Goal: Information Seeking & Learning: Learn about a topic

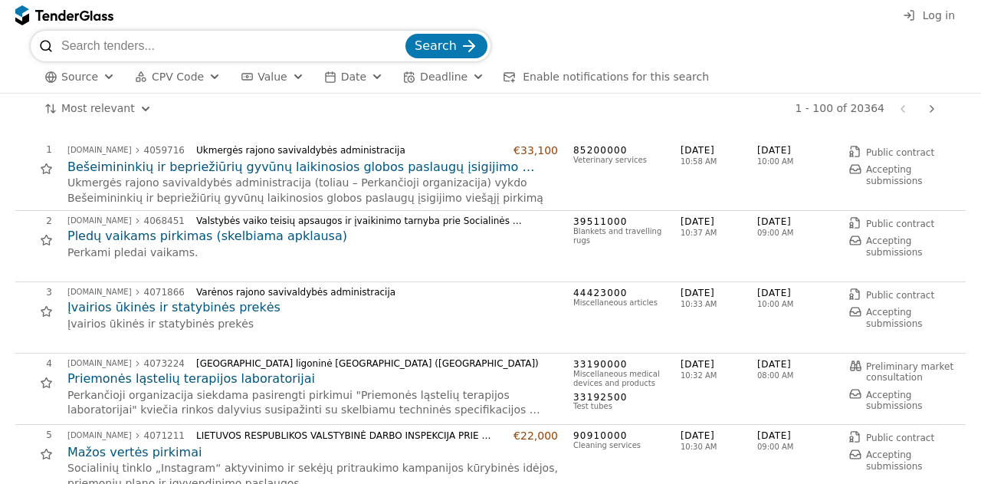
click at [202, 48] on input "search" at bounding box center [231, 46] width 341 height 31
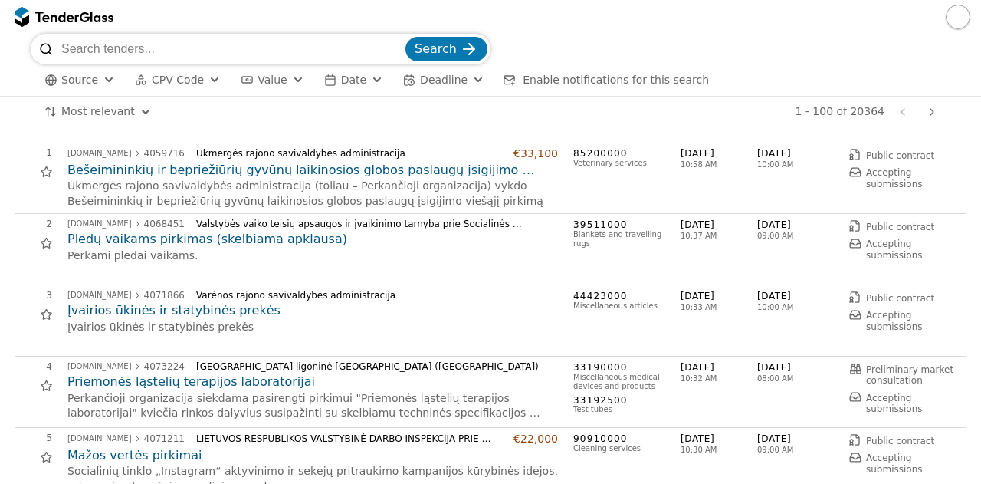
click at [202, 76] on div "button" at bounding box center [214, 80] width 55 height 52
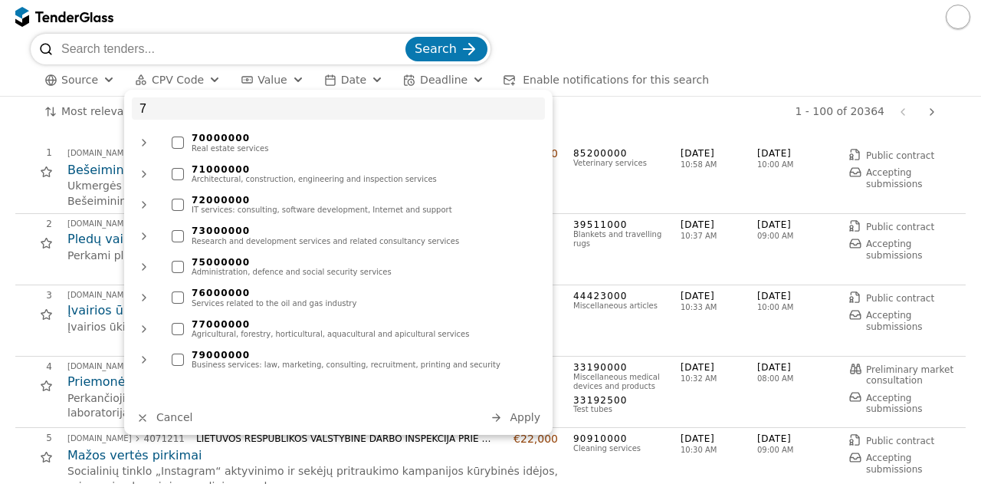
type input "7"
click at [201, 178] on div "Architectural, construction, engineering and inspection services" at bounding box center [365, 179] width 346 height 9
click at [520, 418] on span "Apply" at bounding box center [525, 417] width 31 height 12
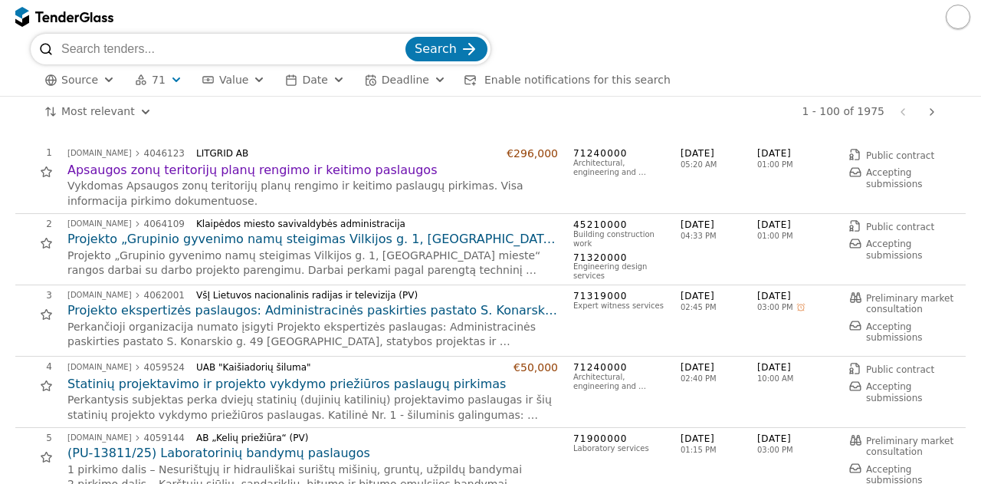
drag, startPoint x: 406, startPoint y: 380, endPoint x: 431, endPoint y: 445, distance: 69.6
click at [431, 445] on h2 "(PU-13811/25) Laboratorinių bandymų paslaugos" at bounding box center [312, 453] width 490 height 17
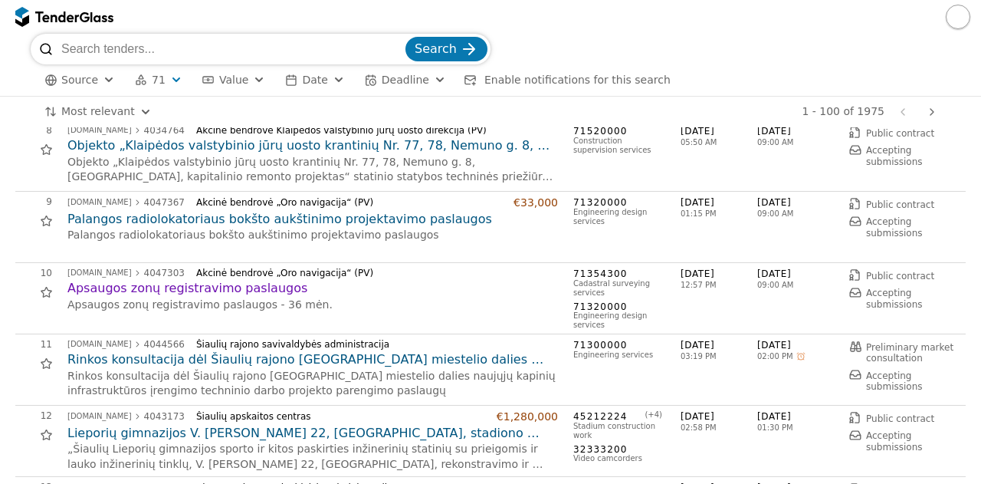
scroll to position [490, 0]
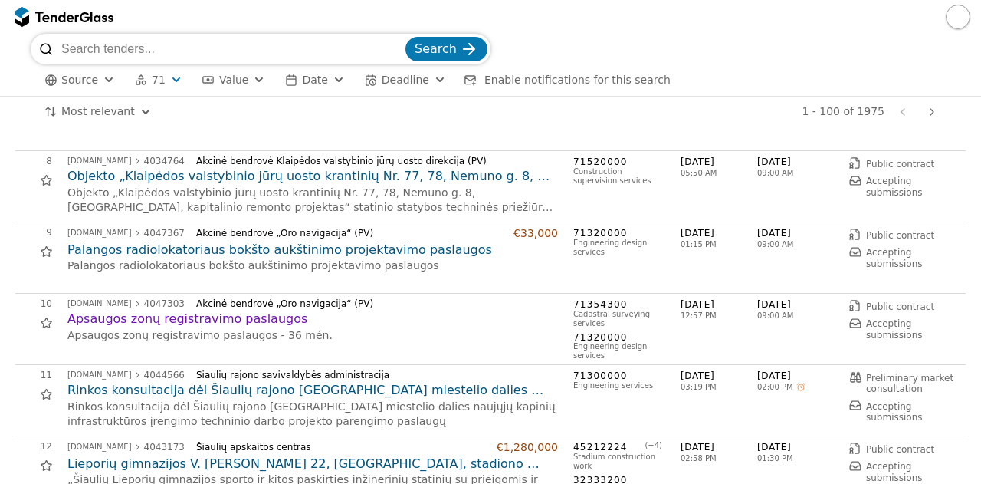
click at [190, 320] on h2 "Apsaugos zonų registravimo paslaugos" at bounding box center [312, 318] width 490 height 17
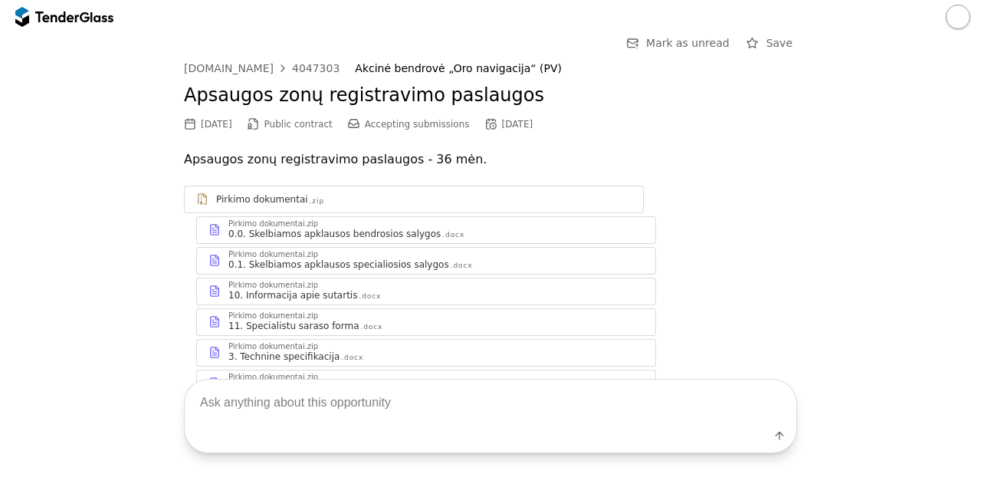
click at [710, 210] on div "Pirkimo dokumentai .zip Pirkimo dokumentai.zip 0.0. Skelbiamos apklausos bendro…" at bounding box center [490, 306] width 613 height 242
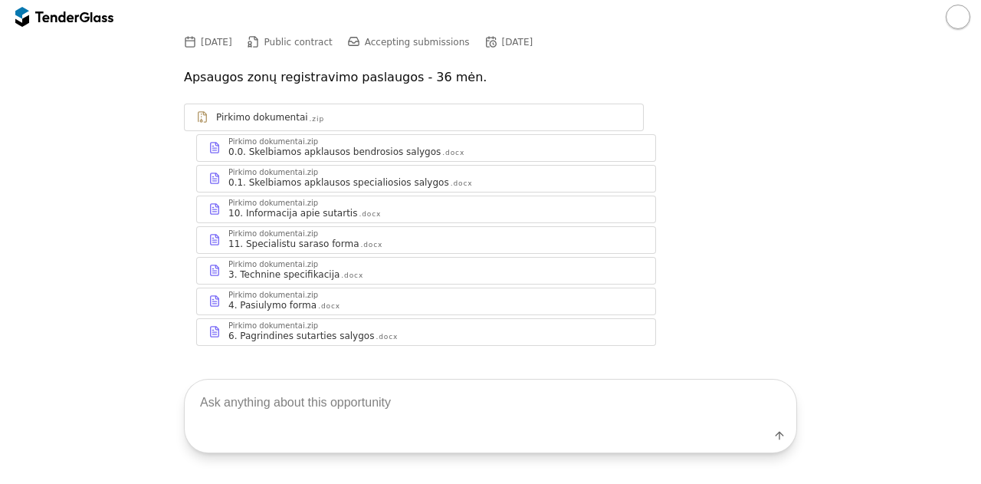
scroll to position [92, 0]
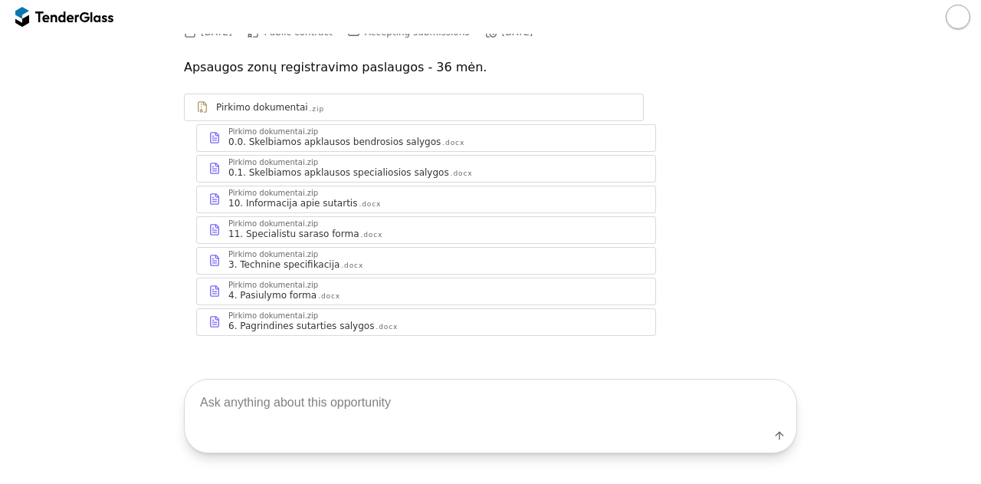
click at [303, 408] on textarea at bounding box center [491, 401] width 612 height 45
type textarea "kokie kvalifikacijos reikalavimai?"
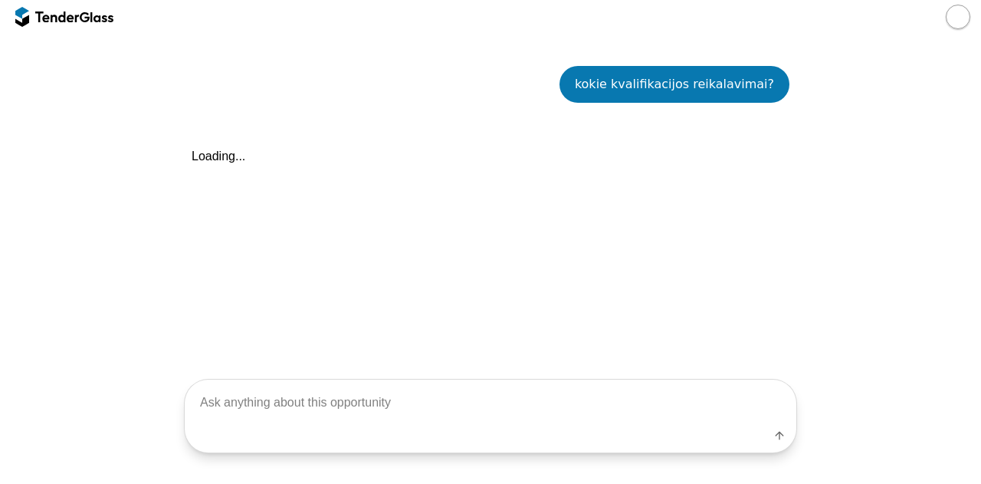
scroll to position [415, 0]
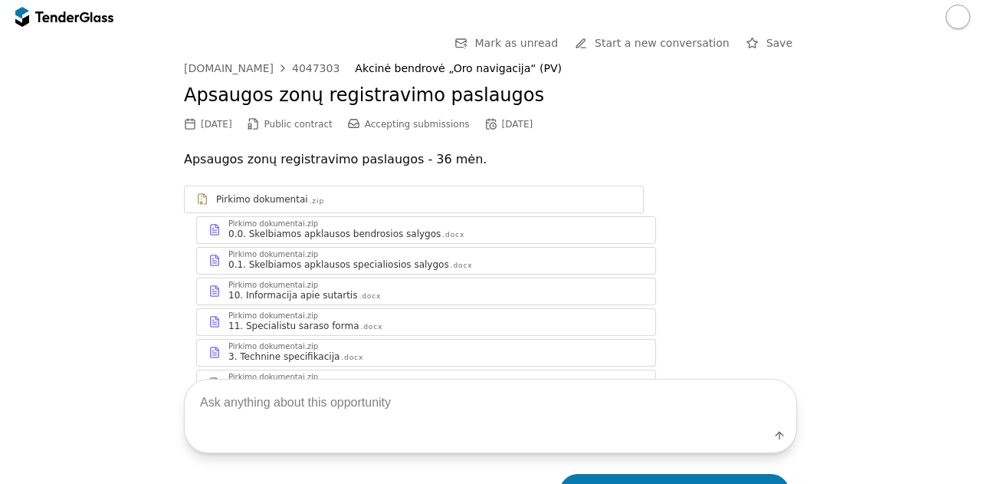
click at [353, 349] on div "Label" at bounding box center [490, 416] width 981 height 136
click at [279, 349] on div "Label" at bounding box center [490, 416] width 981 height 136
click at [403, 350] on div "Label" at bounding box center [490, 416] width 981 height 136
click at [237, 343] on div "Pirkimo dokumentai.zip" at bounding box center [273, 347] width 90 height 8
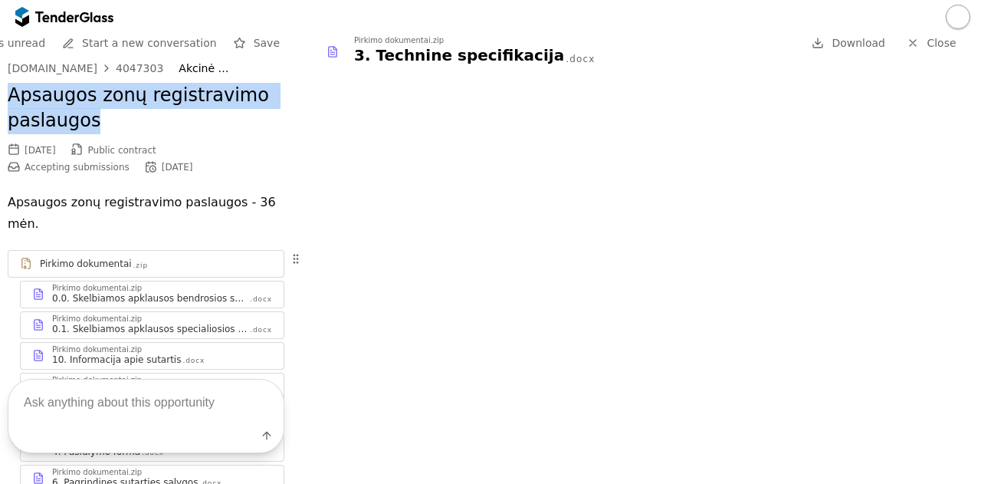
drag, startPoint x: 94, startPoint y: 126, endPoint x: 5, endPoint y: 97, distance: 93.3
copy h2 "Apsaugos zonų registravimo paslaugos"
click at [865, 45] on span "Download" at bounding box center [859, 43] width 54 height 12
copy h2 "Apsaugos zonų registravimo paslaugos"
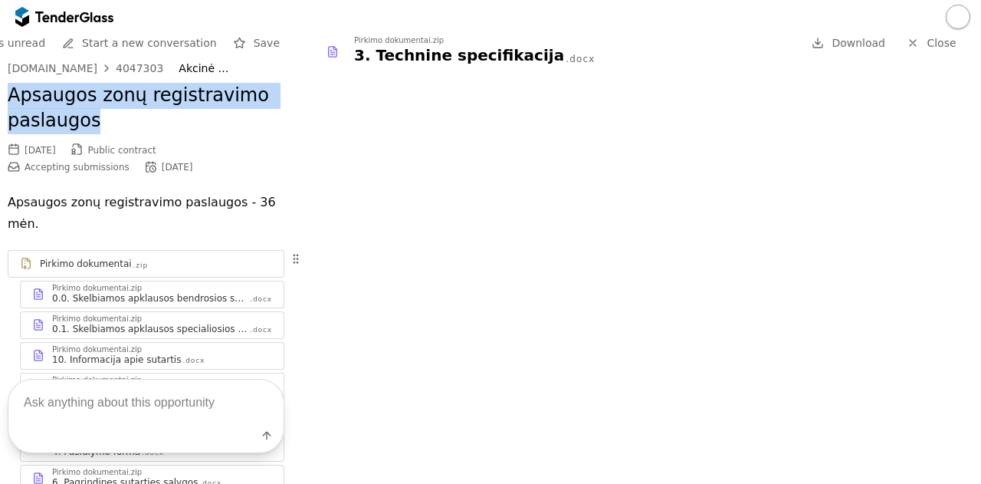
copy h2 "Apsaugos zonų registravimo paslaugos"
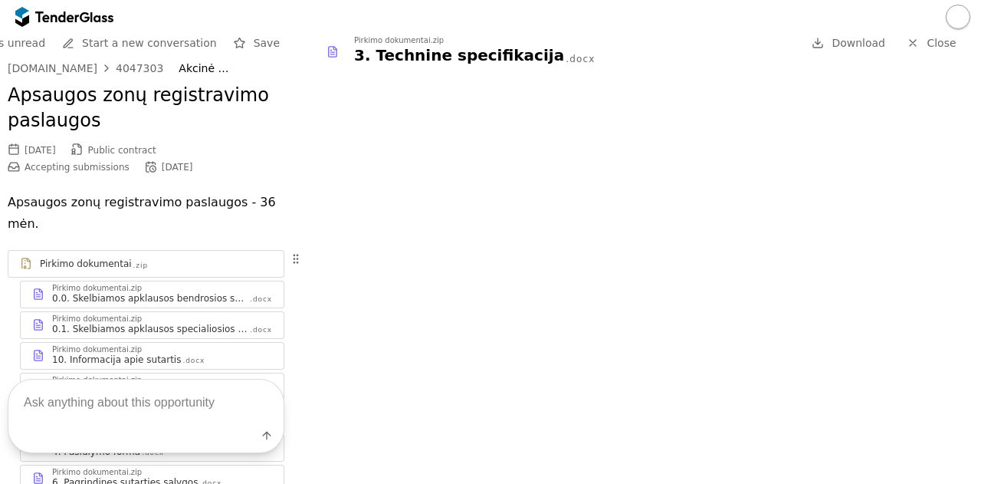
click at [116, 64] on div "4047303" at bounding box center [140, 68] width 48 height 11
click at [180, 409] on textarea at bounding box center [145, 401] width 275 height 45
type textarea "ar yra numatytas biuždetas ar pirkimo vertė?"
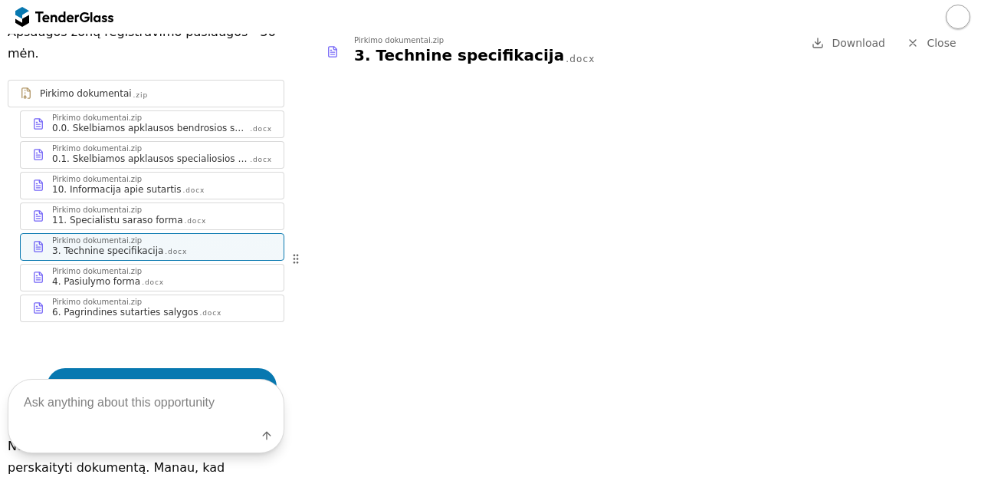
scroll to position [165, 0]
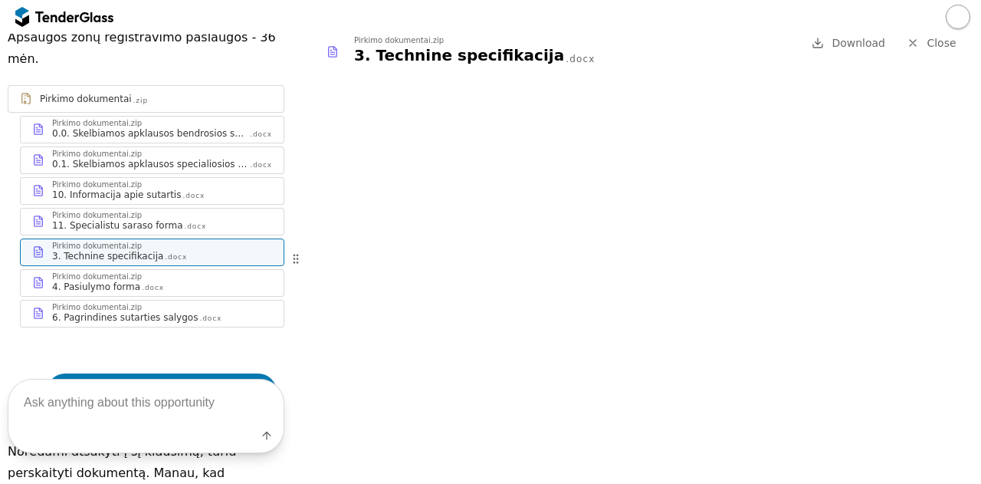
click at [215, 271] on div "Pirkimo dokumentai.zip 4. Pasiulymo forma .docx" at bounding box center [152, 283] width 263 height 26
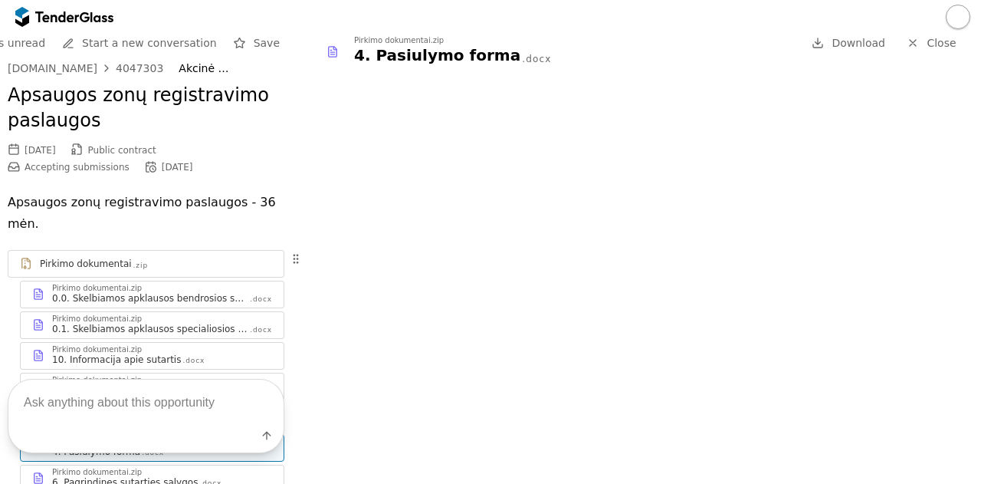
click at [100, 67] on link "[DOMAIN_NAME] 4047303" at bounding box center [86, 68] width 156 height 12
drag, startPoint x: 149, startPoint y: 68, endPoint x: 103, endPoint y: 64, distance: 46.2
click at [103, 64] on div "[DOMAIN_NAME] 4047303 Akcinė bendrovė „Oro navigacija“ (PV)" at bounding box center [146, 68] width 277 height 13
copy div "4047303"
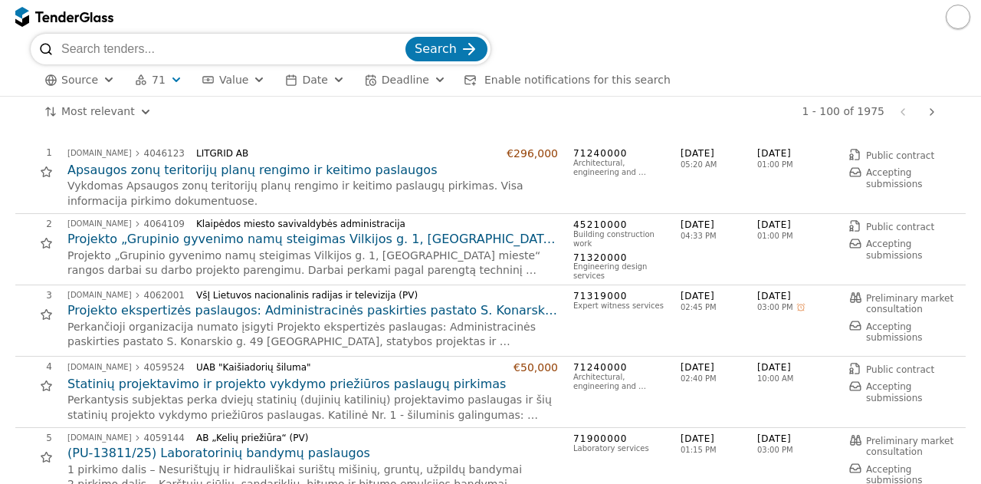
scroll to position [490, 0]
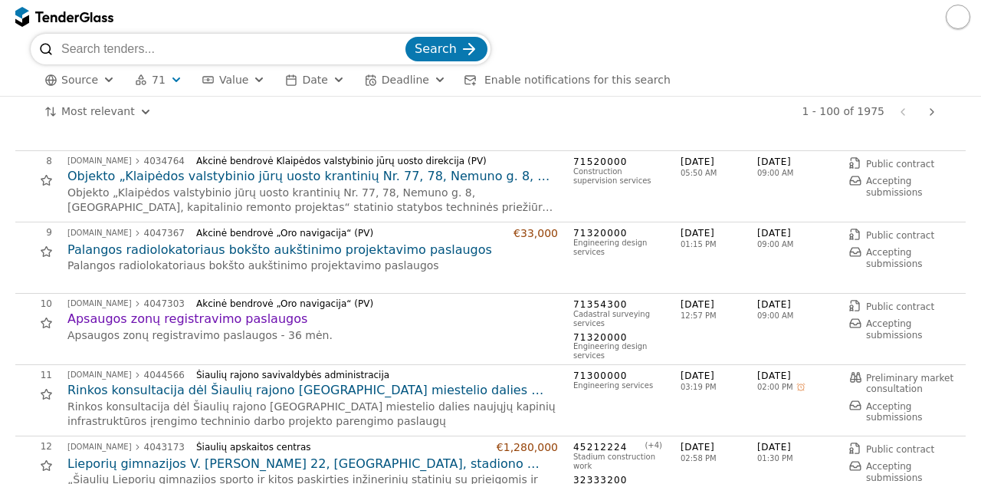
click at [84, 77] on span "Source" at bounding box center [79, 80] width 37 height 12
click at [322, 139] on div "7 [DOMAIN_NAME] 4012592 Uždaroji akcinė bendrovė „Vilniaus vystymo kompanija“ D…" at bounding box center [485, 114] width 941 height 61
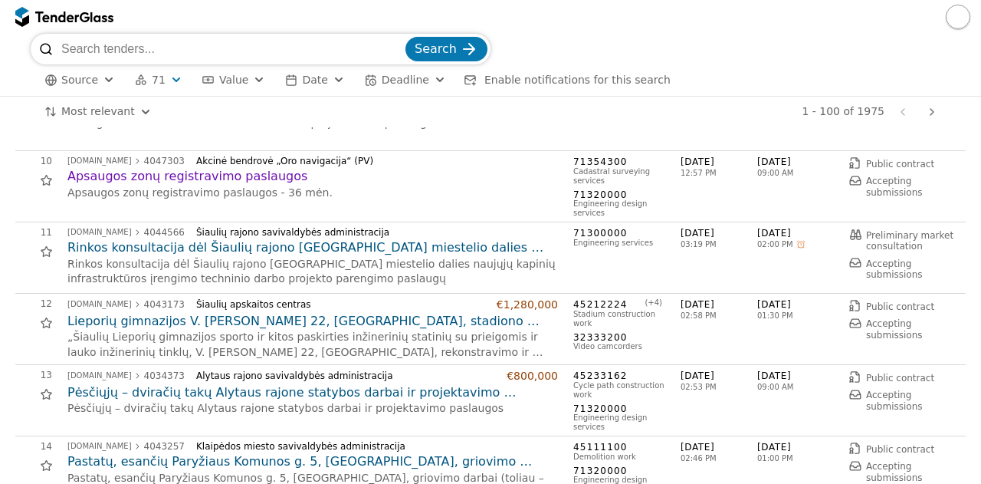
click at [92, 100] on div "Most relevant Save this search 1 - 100 of 1975 Previous page Next page" at bounding box center [491, 112] width 920 height 31
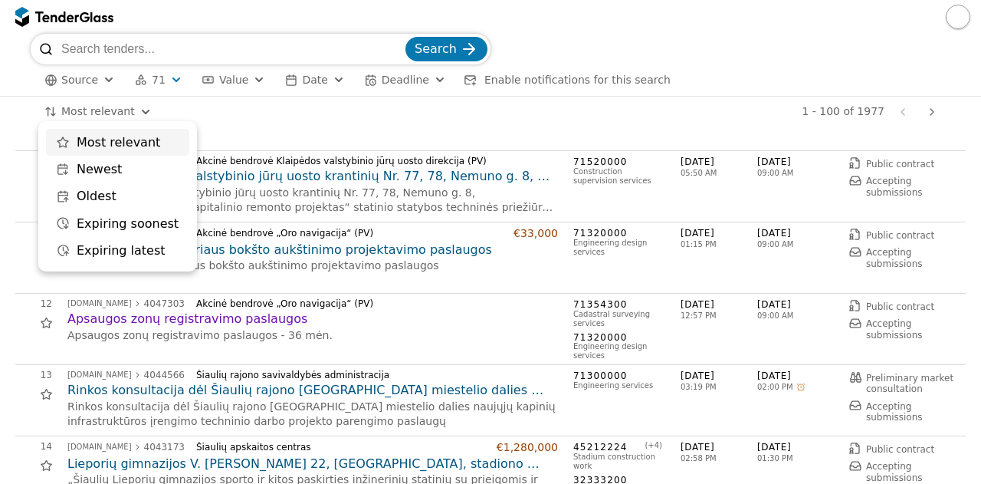
click at [97, 107] on html "Search Source 71 Type Buyer Value Date Deadline Enable notifications for this s…" at bounding box center [490, 242] width 981 height 484
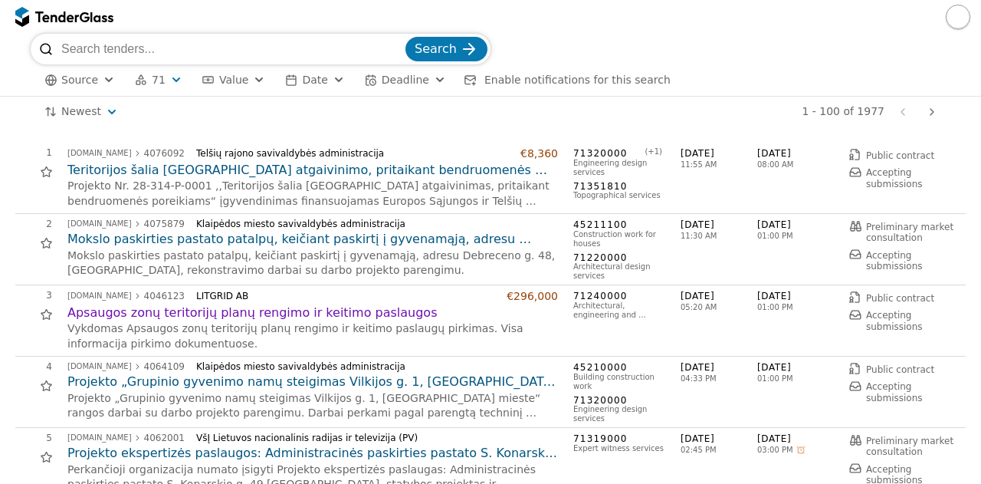
click at [422, 283] on div "2 [DOMAIN_NAME] 4075879 Klaipėdos miesto savivaldybės administracija Mokslo pas…" at bounding box center [490, 249] width 950 height 71
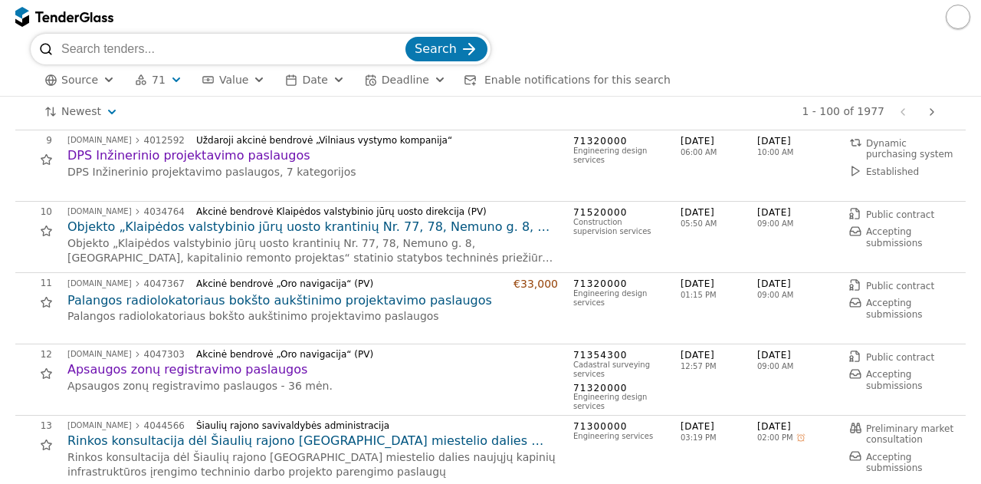
scroll to position [613, 0]
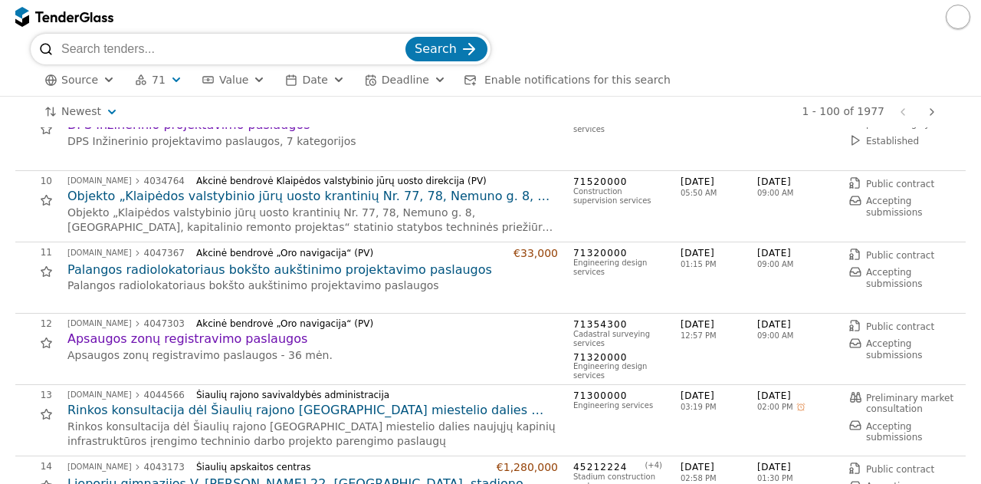
click at [457, 340] on h2 "Apsaugos zonų registravimo paslaugos" at bounding box center [312, 338] width 490 height 17
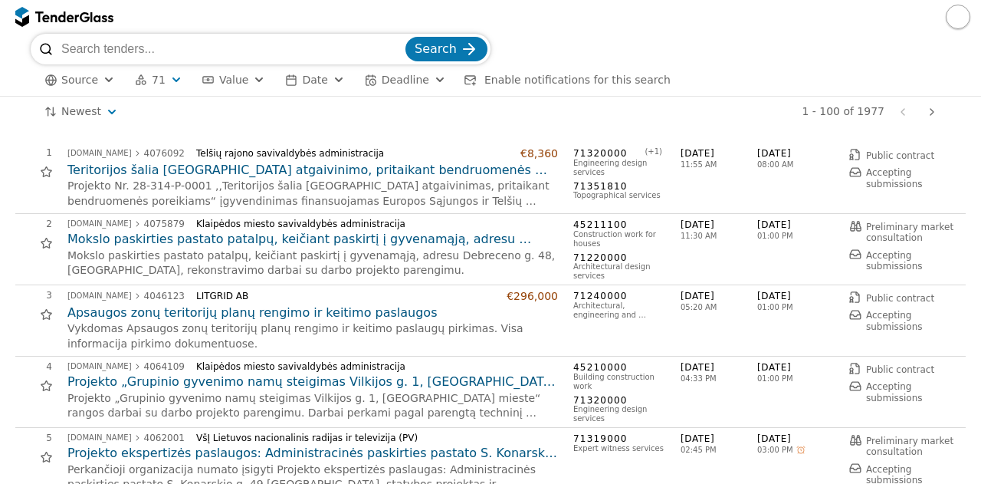
scroll to position [613, 0]
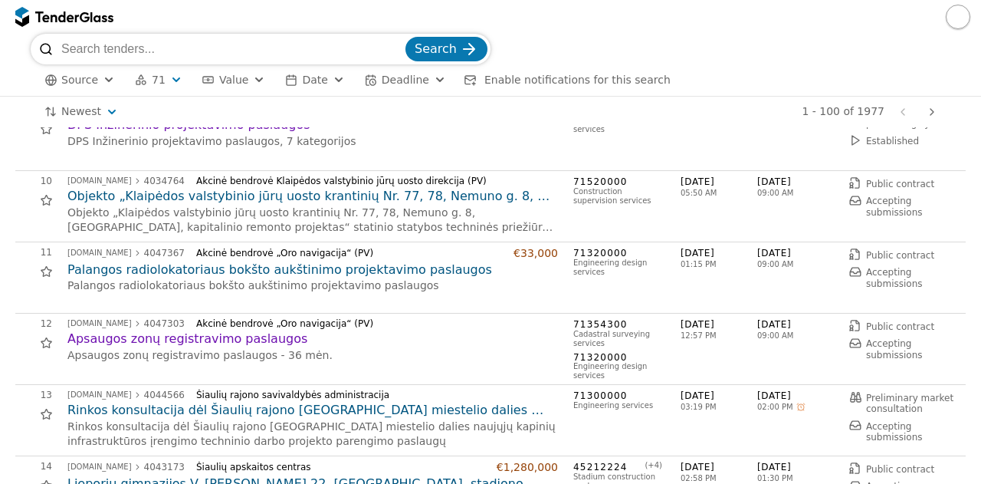
click at [382, 143] on p "DPS Inžinerinio projektavimo paslaugos, 7 kategorijos" at bounding box center [312, 141] width 490 height 15
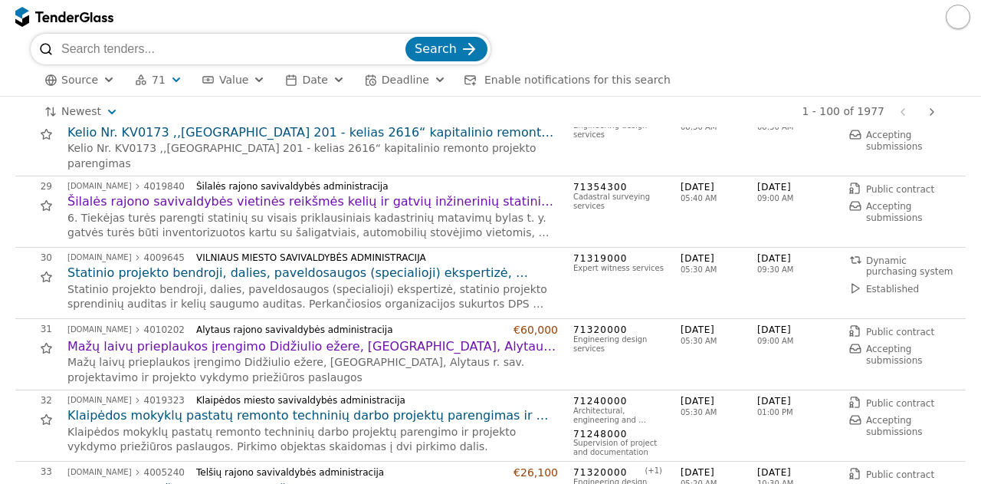
scroll to position [1993, 0]
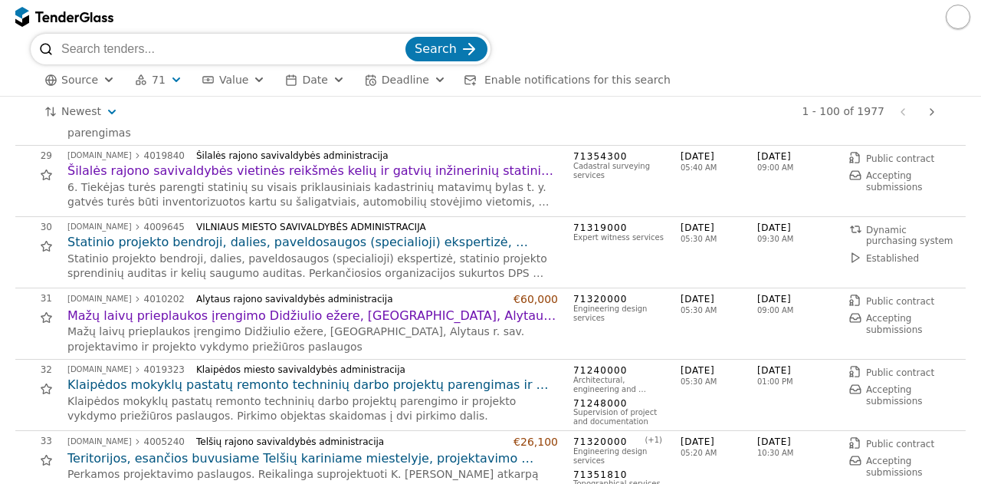
click at [477, 248] on h2 "Statinio projekto bendroji, dalies, paveldosaugos (specialioji) ekspertizė, sta…" at bounding box center [312, 242] width 490 height 17
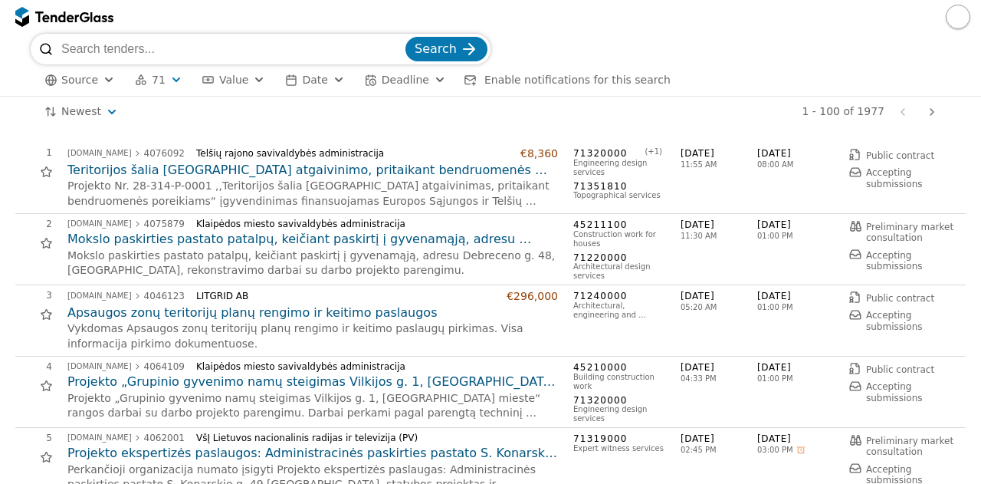
scroll to position [1912, 0]
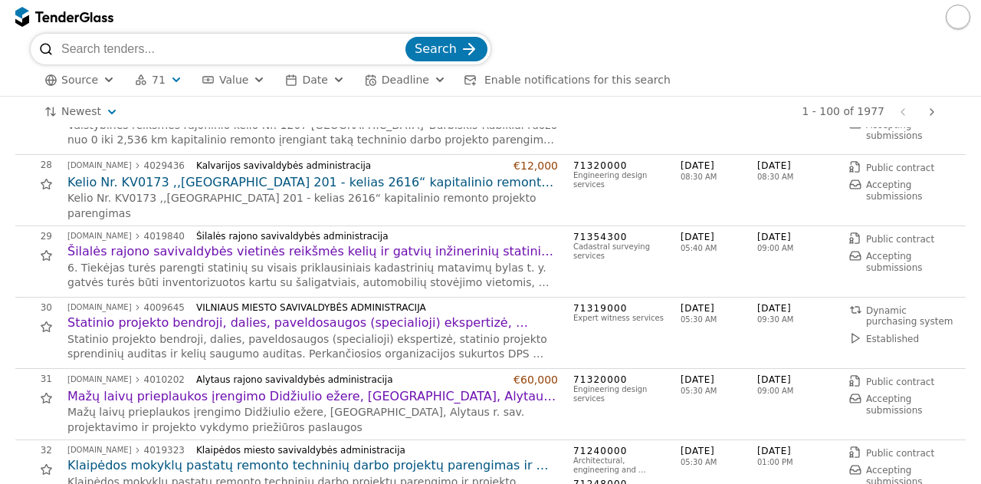
click at [6, 233] on div "# Opportunity Published Deadline 1 [DOMAIN_NAME] 4076092 Telšių rajono savivald…" at bounding box center [490, 305] width 981 height 356
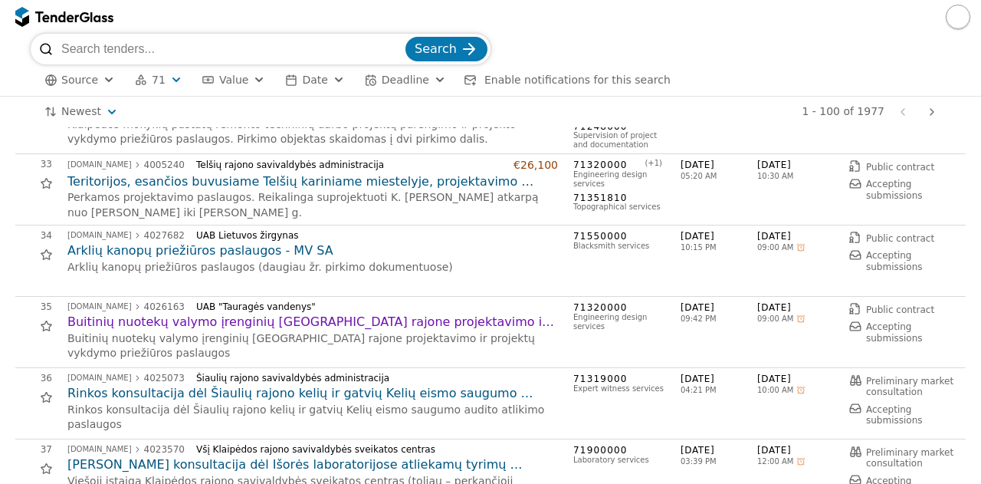
scroll to position [2280, 0]
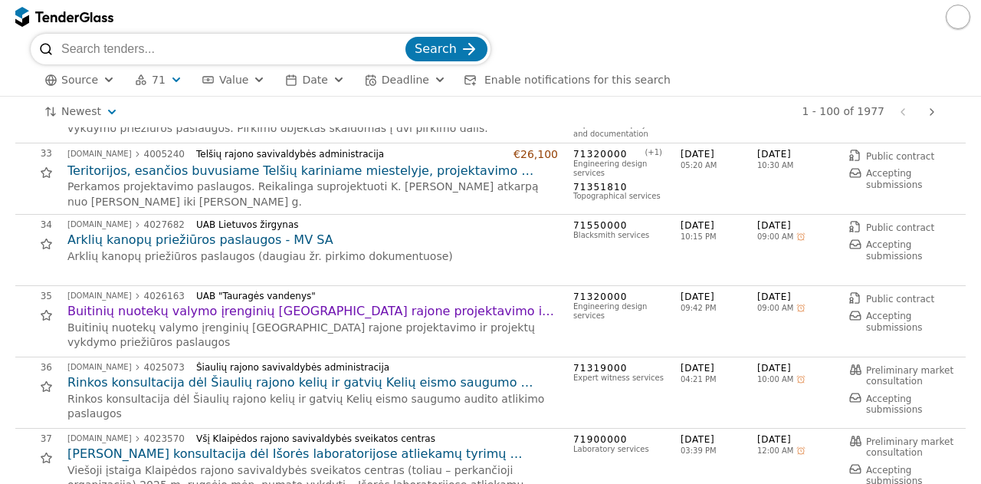
click at [244, 168] on h2 "Teritorijos, esančios buvusiame Telšių kariniame miestelyje, projektavimo pasla…" at bounding box center [312, 170] width 490 height 17
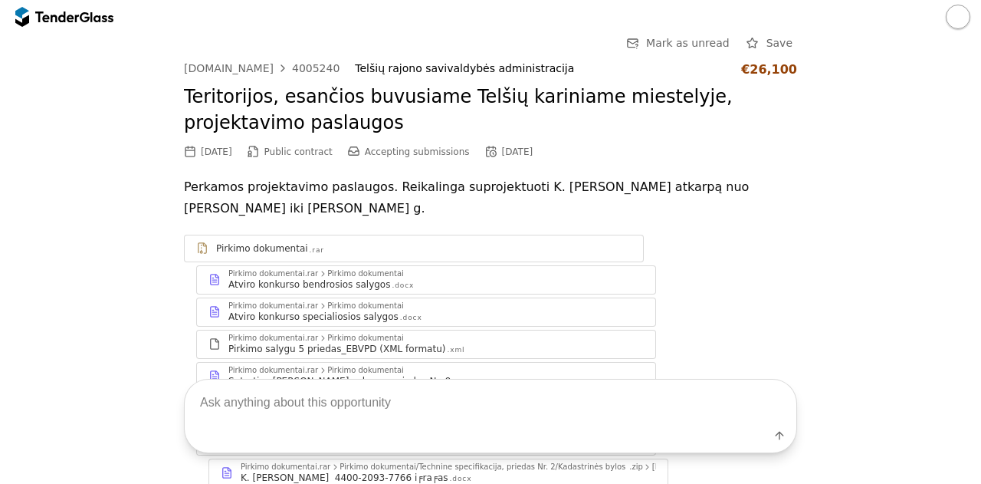
click at [817, 287] on div "Go Back Mark as unread Save [DOMAIN_NAME] 4005240 Telšių rajono savivaldybės ad…" at bounding box center [491, 337] width 966 height 606
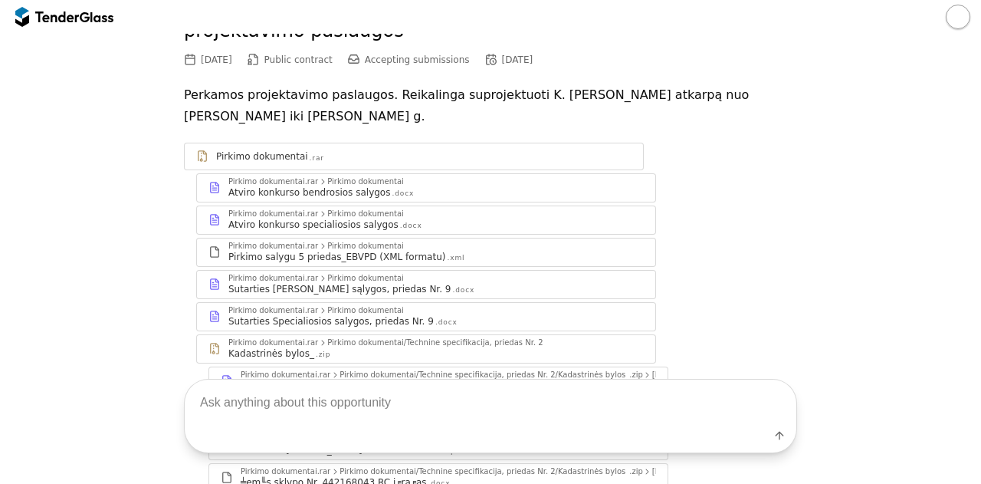
scroll to position [123, 0]
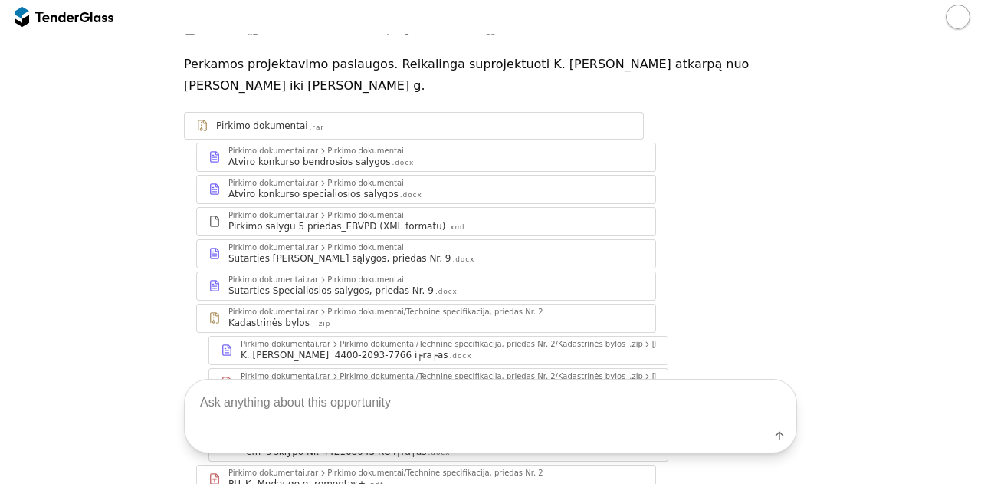
click at [452, 189] on div "Atviro konkurso specialiosios salygos .docx" at bounding box center [435, 194] width 415 height 12
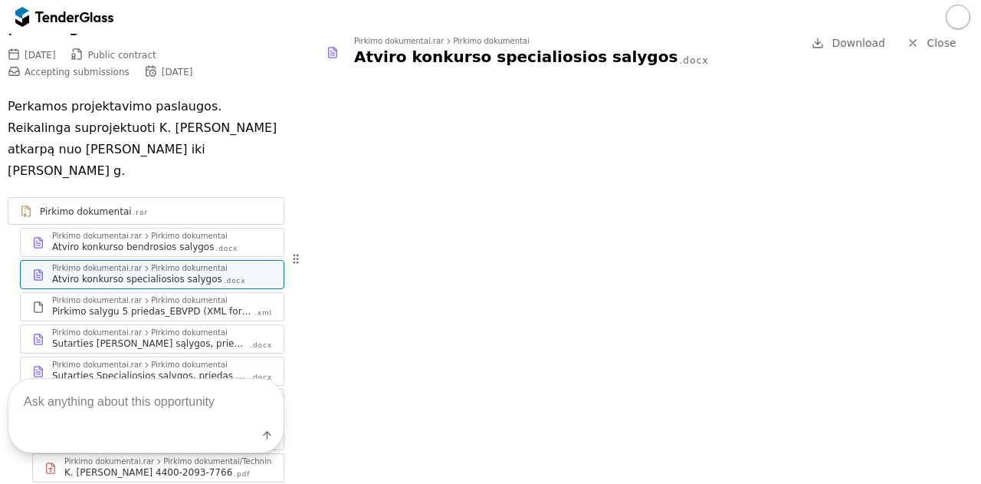
scroll to position [179, 0]
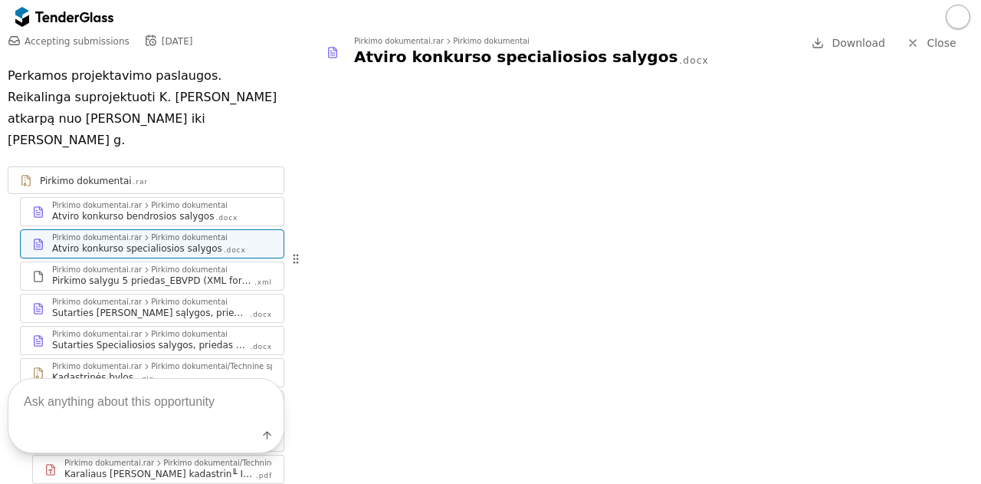
click at [141, 396] on textarea at bounding box center [145, 401] width 275 height 45
type textarea "koks biudzetas?"
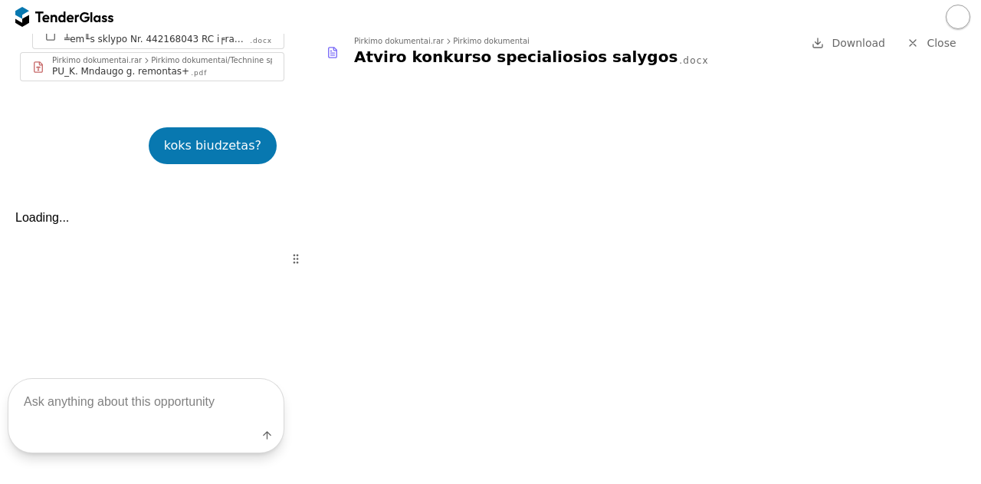
scroll to position [668, 0]
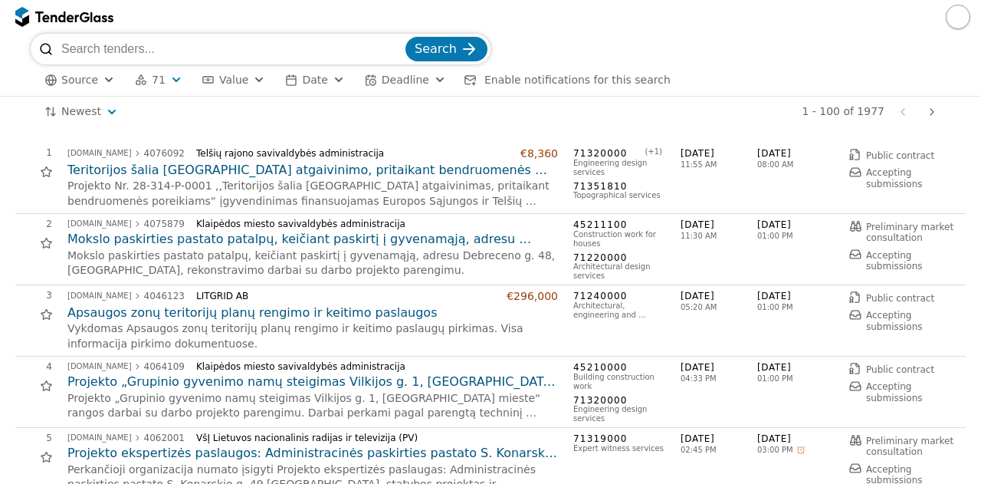
scroll to position [2280, 0]
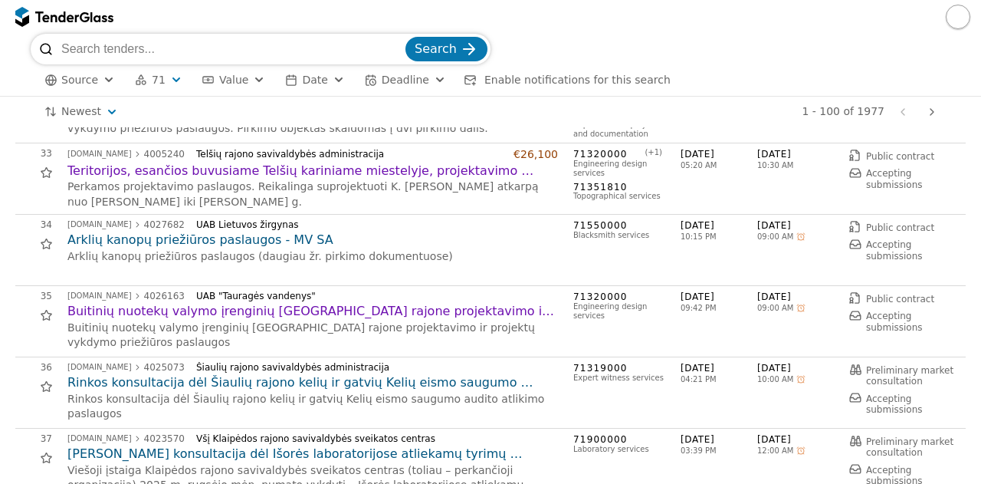
click at [17, 187] on div "33 [DOMAIN_NAME] 4005240 Telšių rajono savivaldybės administracija €26,100 Teri…" at bounding box center [485, 178] width 941 height 61
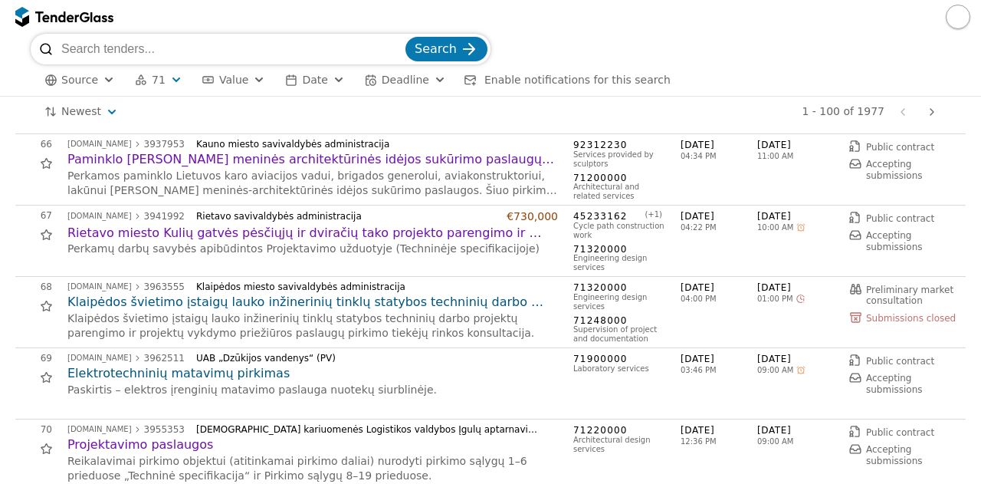
scroll to position [4641, 0]
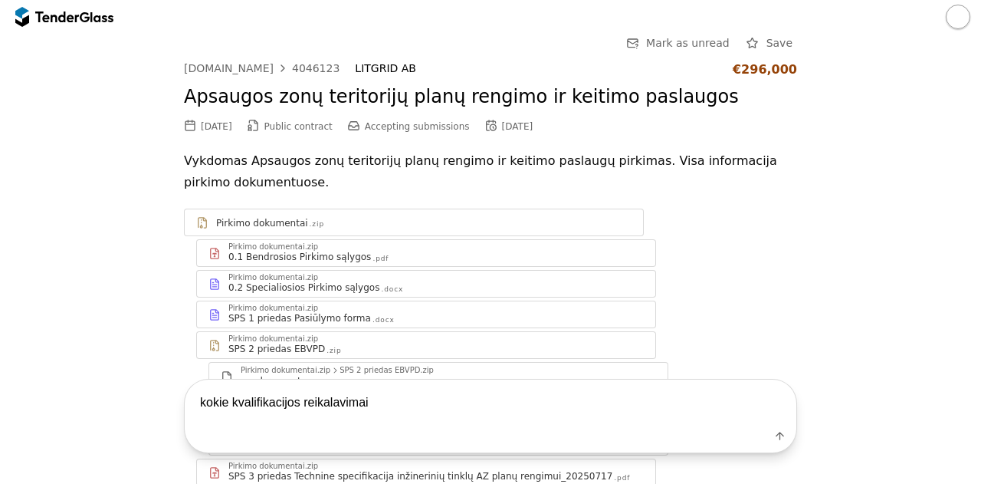
type textarea "kokie kvalifikacijos reikalavimai ?"
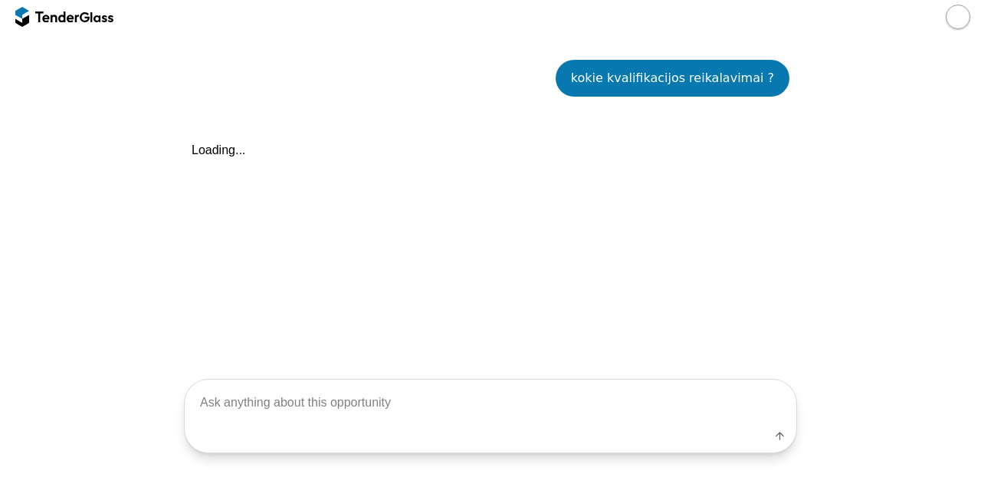
scroll to position [718, 0]
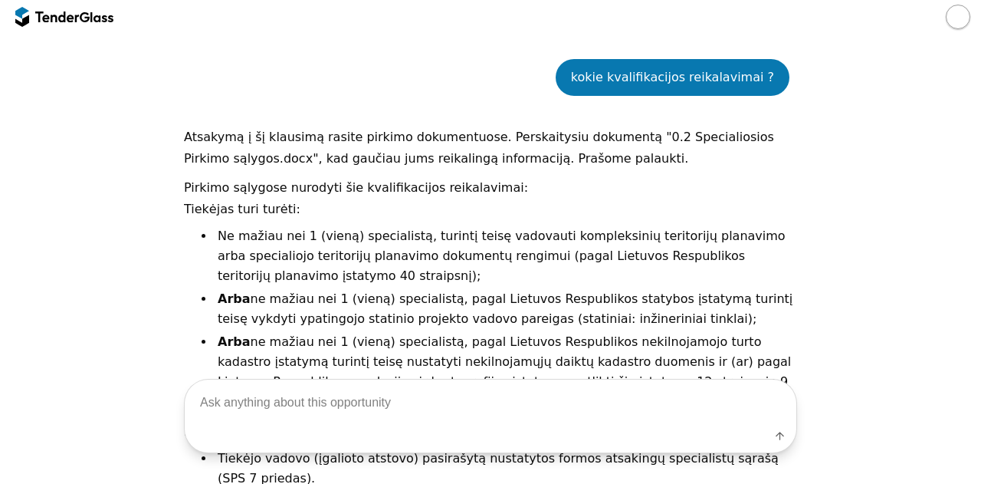
click at [615, 221] on div "Pirkimo sąlygose nurodyti šie kvalifikacijos reikalavimai: Tiekėjas turi turėti…" at bounding box center [490, 360] width 613 height 366
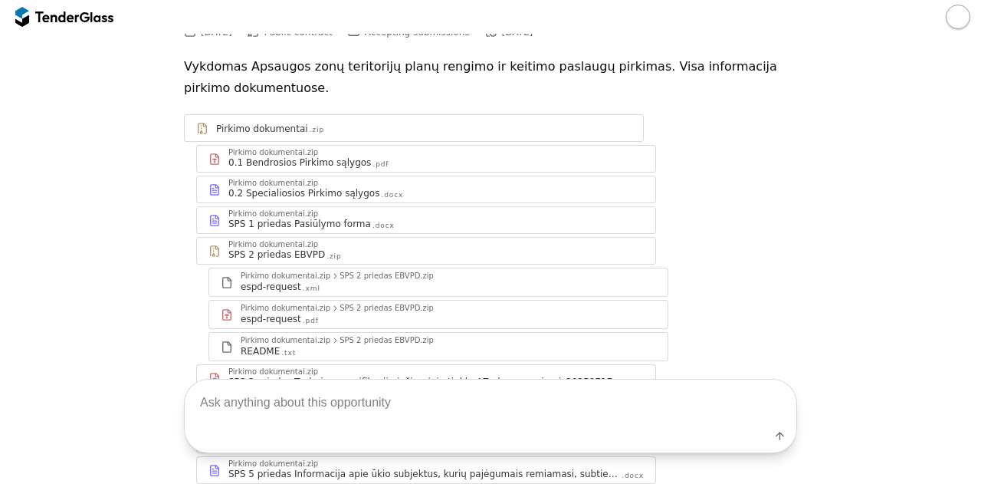
scroll to position [74, 0]
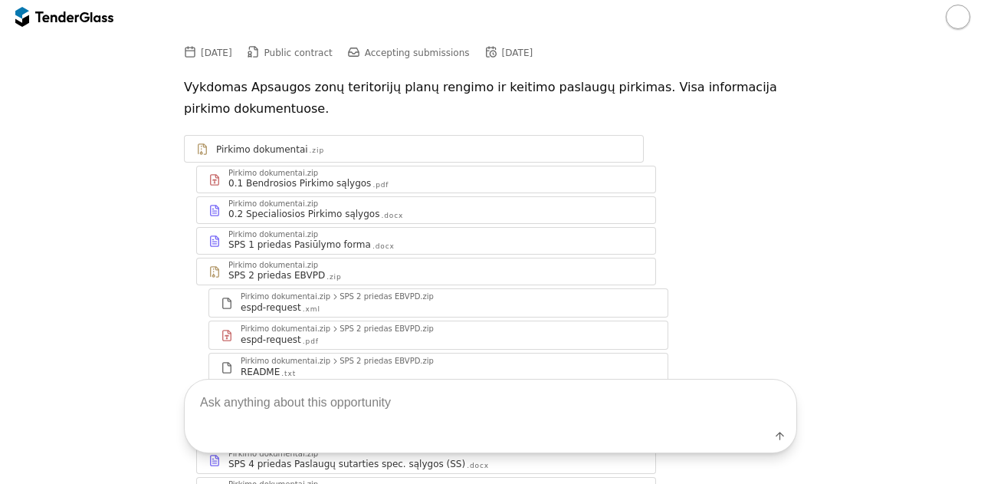
click at [551, 212] on div "0.2 Specialiosios Pirkimo sąlygos .docx" at bounding box center [435, 214] width 415 height 12
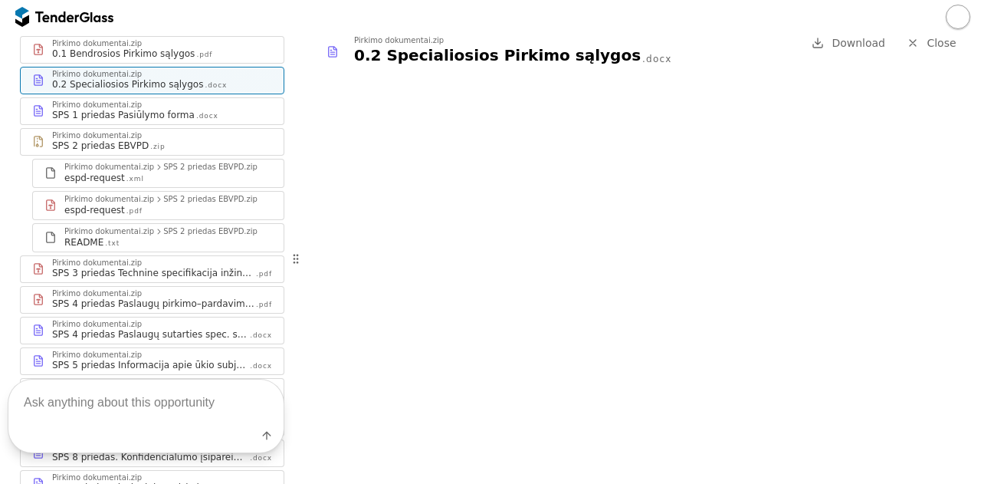
scroll to position [305, 0]
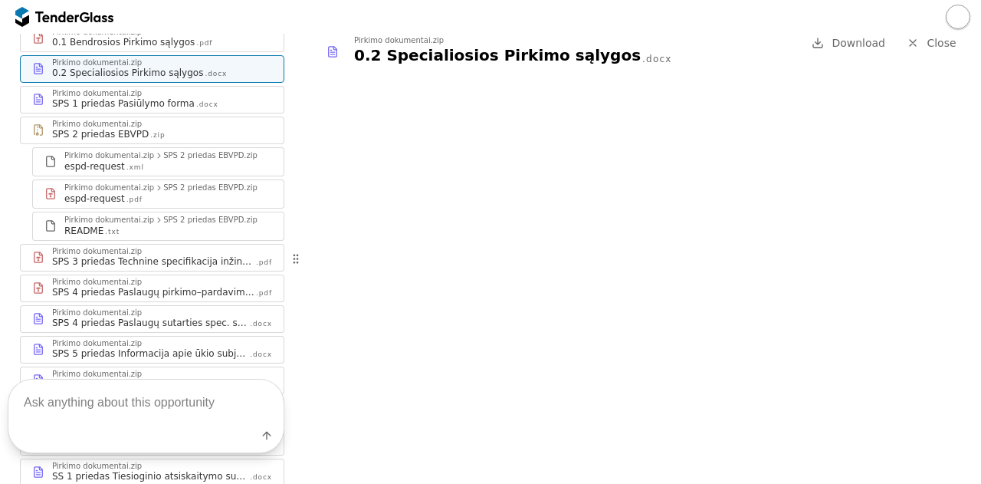
click at [182, 255] on div "SPS 3 priedas Technine specifikacija inžinerinių tinklų AZ planų rengimui_20250…" at bounding box center [153, 261] width 202 height 12
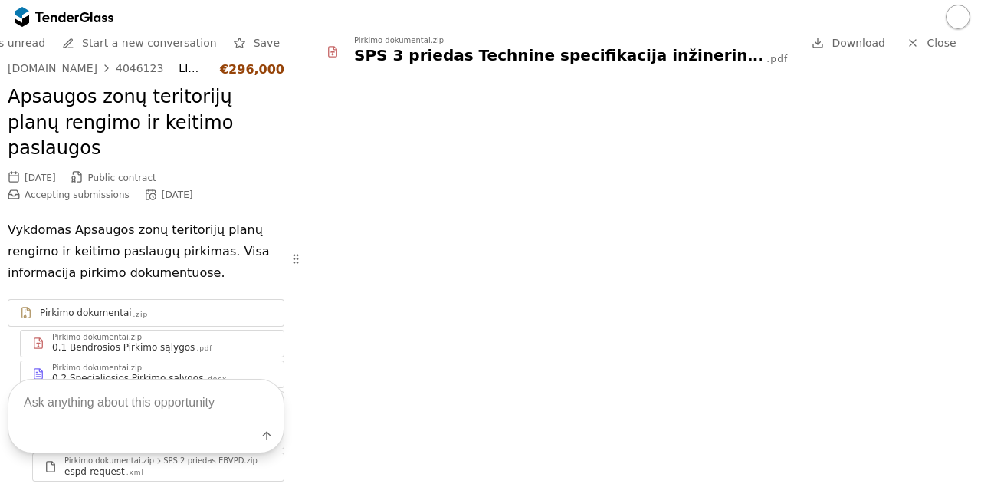
click at [921, 37] on link "Close" at bounding box center [931, 43] width 68 height 19
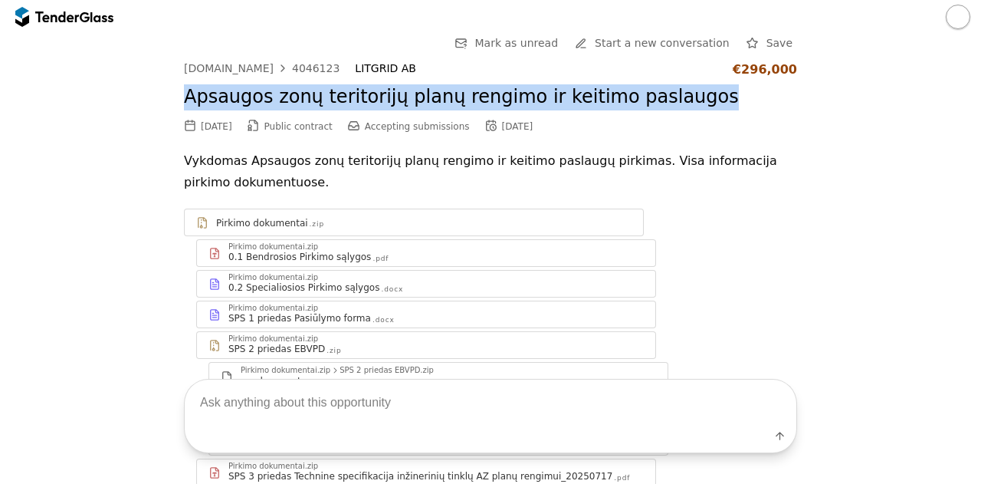
drag, startPoint x: 689, startPoint y: 99, endPoint x: 167, endPoint y: 100, distance: 521.9
copy h2 "Apsaugos zonų teritorijų planų rengimo ir keitimo paslaugos"
click at [228, 71] on div "[DOMAIN_NAME]" at bounding box center [229, 68] width 90 height 11
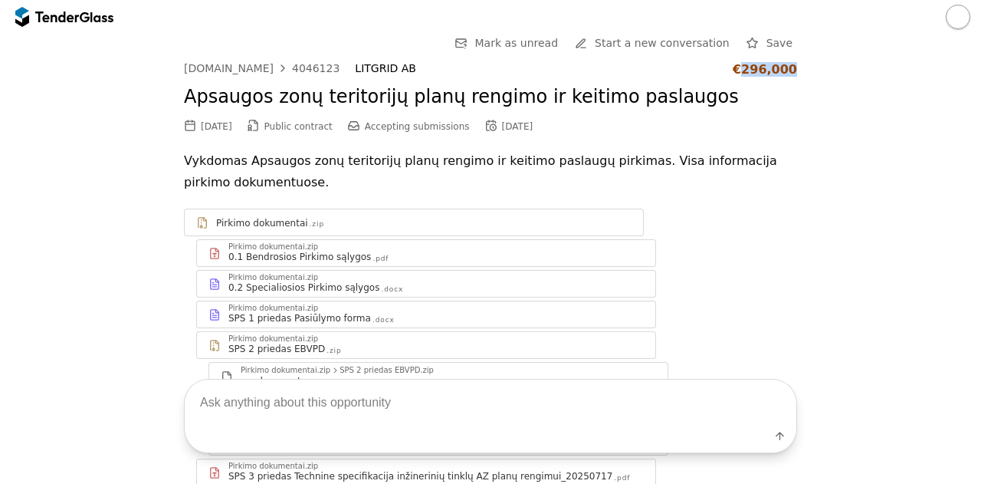
drag, startPoint x: 798, startPoint y: 70, endPoint x: 748, endPoint y: 71, distance: 49.8
copy div "296,000"
click at [491, 399] on textarea at bounding box center [491, 401] width 612 height 45
type textarea "koks biudžetas be PVM?"
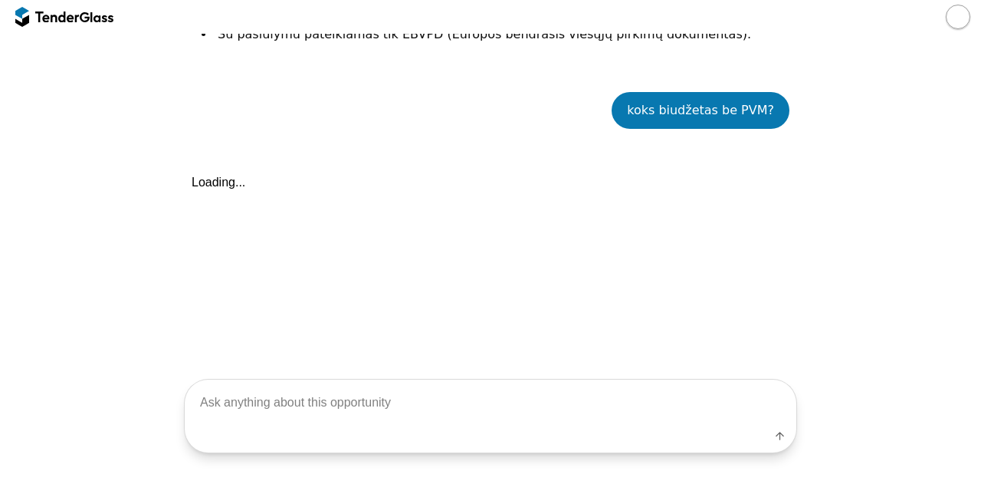
scroll to position [1221, 0]
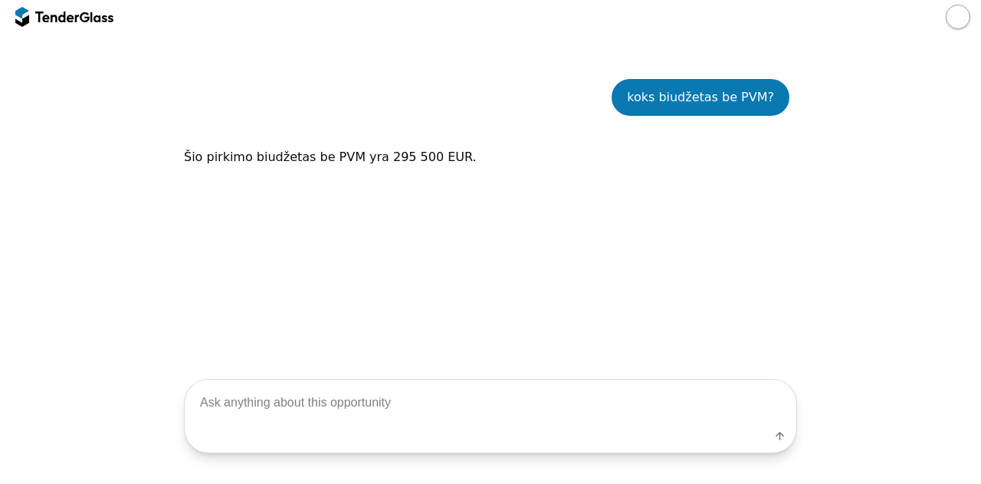
click at [357, 398] on textarea at bounding box center [491, 401] width 612 height 45
type textarea "kurioj vietoje radai info?"
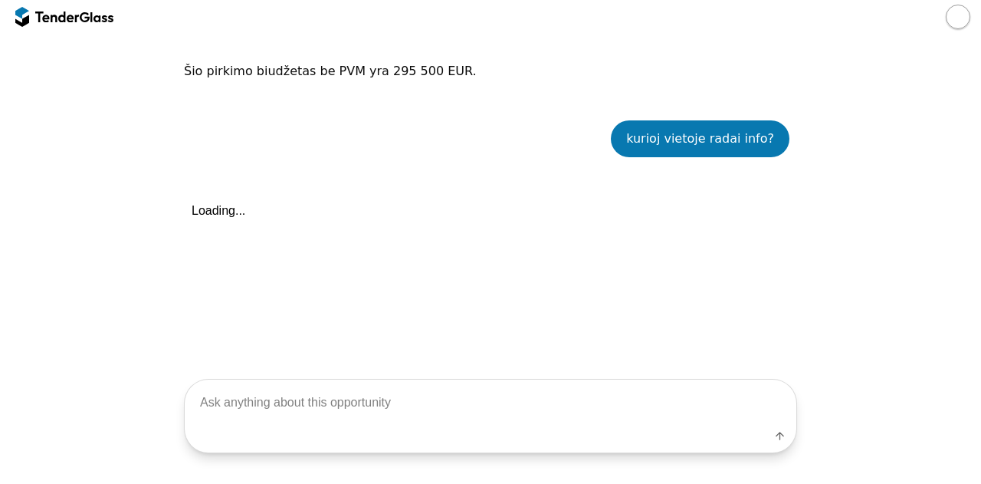
scroll to position [1348, 0]
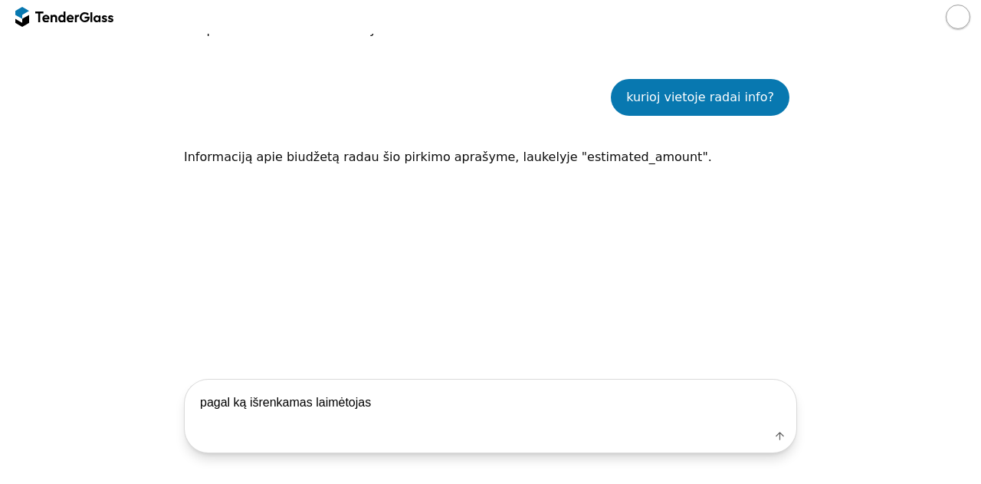
type textarea "pagal ką išrenkamas laimėtojas?"
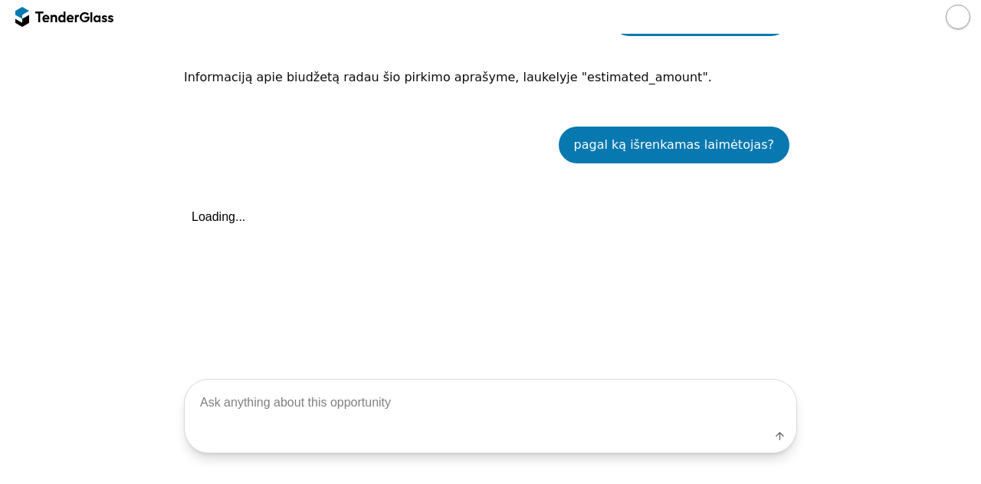
scroll to position [1475, 0]
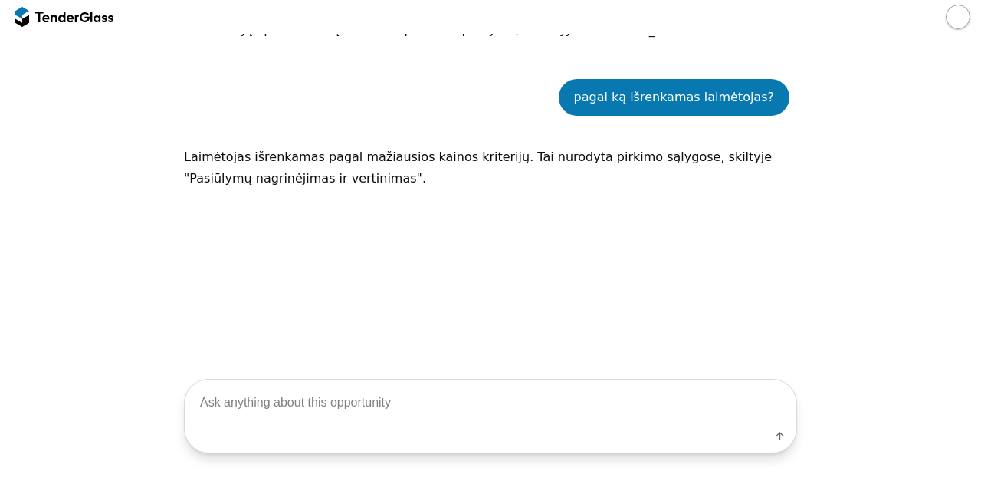
drag, startPoint x: 980, startPoint y: 468, endPoint x: 965, endPoint y: 388, distance: 81.2
click at [965, 388] on div "Label" at bounding box center [490, 416] width 981 height 136
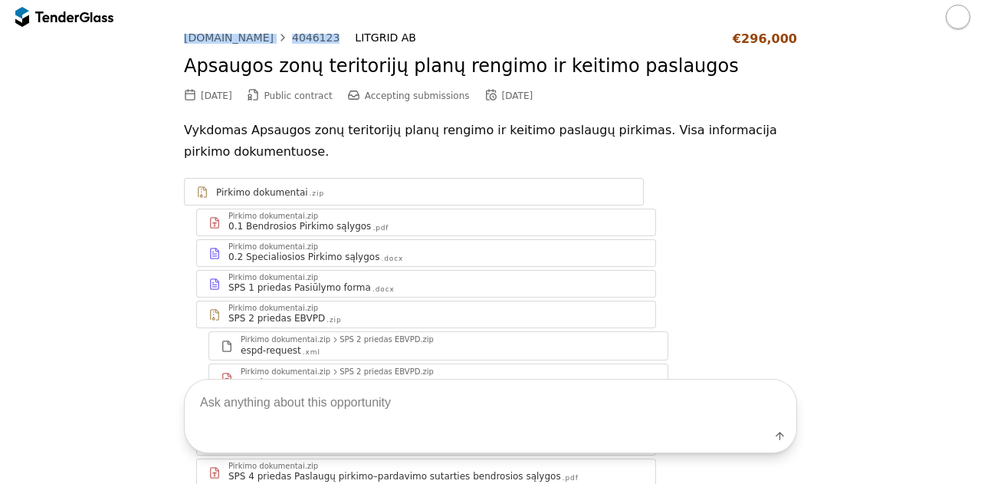
scroll to position [0, 0]
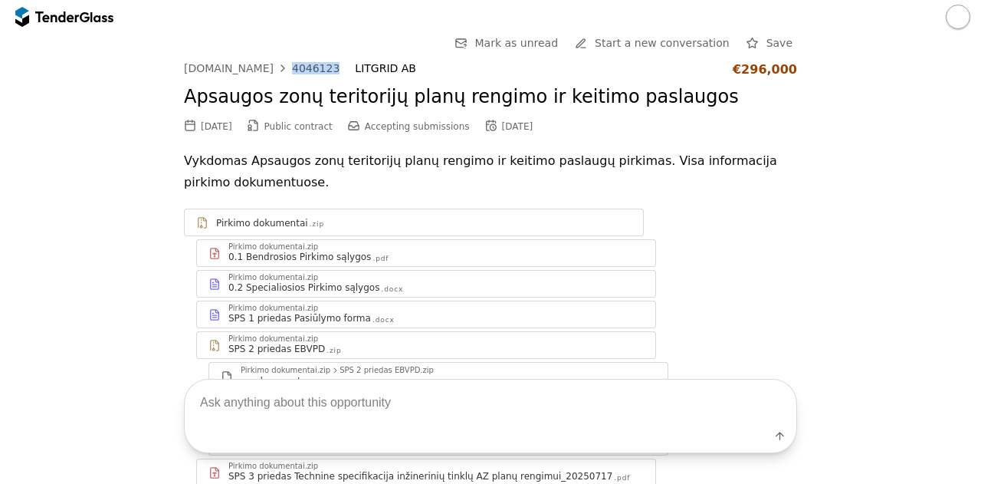
drag, startPoint x: 319, startPoint y: 37, endPoint x: 274, endPoint y: 67, distance: 53.6
click at [274, 67] on div "viesiejipirkimai.lt 4046123 LITGRID AB €296,000" at bounding box center [490, 69] width 613 height 15
copy div "4046123"
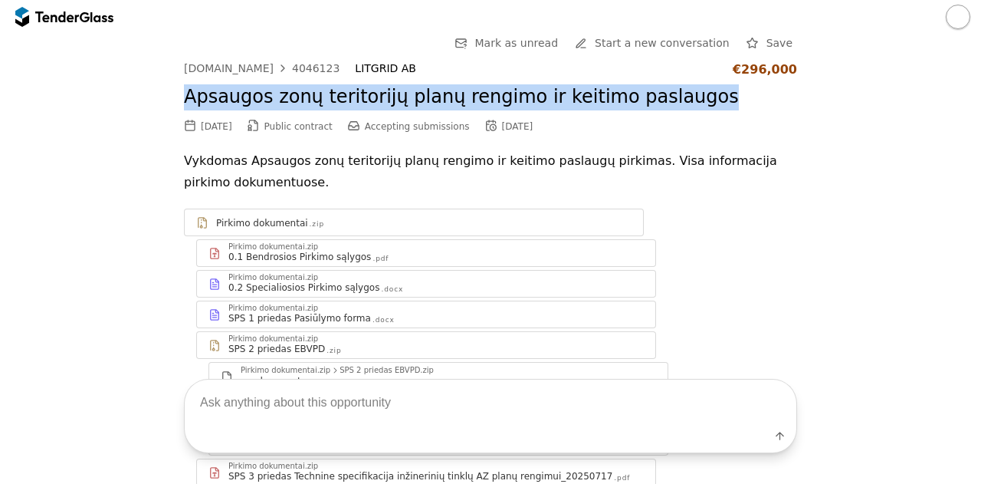
drag, startPoint x: 178, startPoint y: 97, endPoint x: 674, endPoint y: 94, distance: 496.6
click at [674, 94] on h2 "Apsaugos zonų teritorijų planų rengimo ir keitimo paslaugos" at bounding box center [490, 97] width 613 height 26
copy h2 "Apsaugos zonų teritorijų planų rengimo ir keitimo paslaugos"
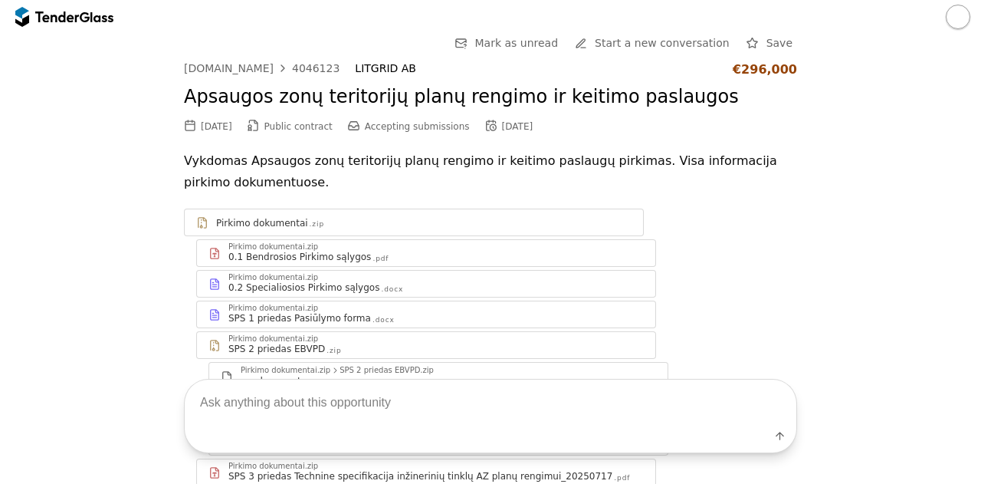
click at [667, 320] on div "Pirkimo dokumentai .zip Pirkimo dokumentai.zip 0.1 Bendrosios Pirkimo sąlygos .…" at bounding box center [490, 469] width 613 height 523
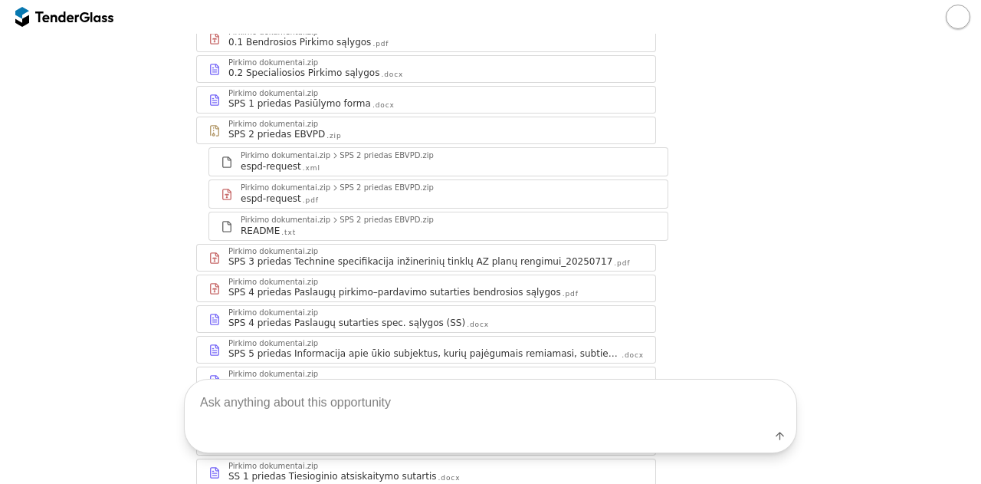
scroll to position [245, 0]
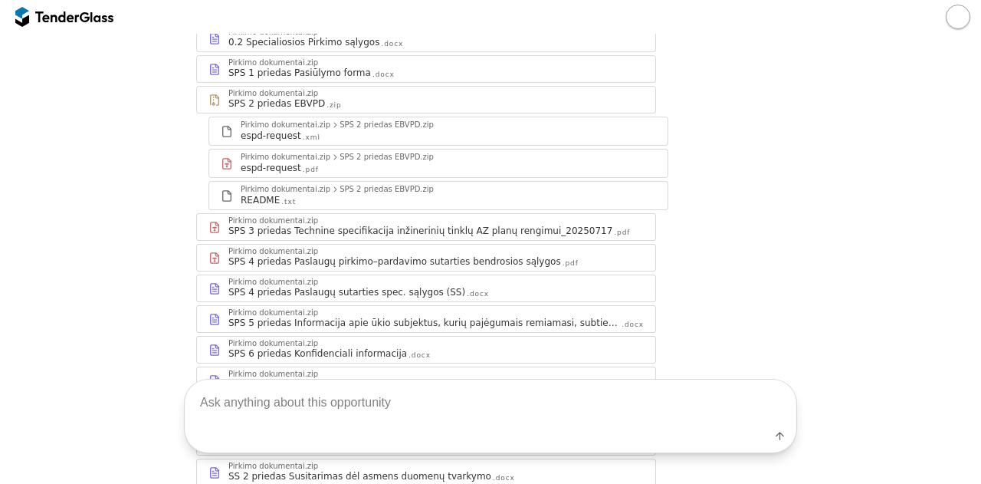
click at [471, 229] on div "SPS 3 priedas Technine specifikacija inžinerinių tinklų AZ planų rengimui_20250…" at bounding box center [420, 231] width 384 height 12
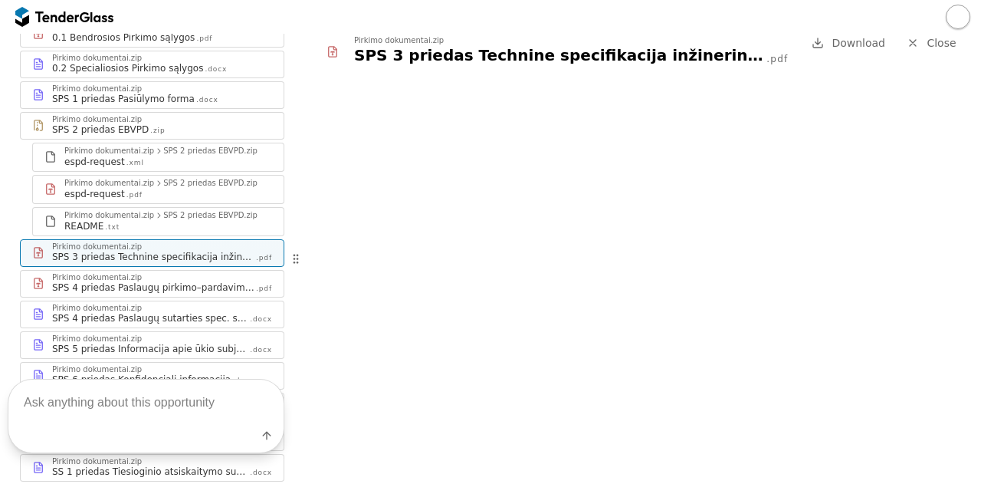
click at [857, 40] on span "Download" at bounding box center [859, 43] width 54 height 12
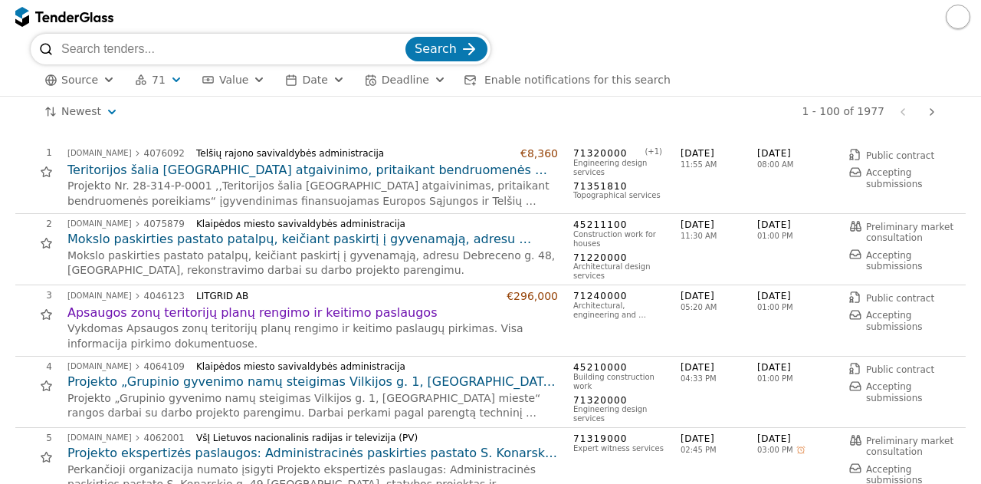
click at [303, 67] on div "Source 71 Type Buyer Value Date Deadline Enable notifications for this search A…" at bounding box center [491, 79] width 920 height 31
click at [303, 64] on div "Source 71 Type Buyer Value Date Deadline Enable notifications for this search A…" at bounding box center [491, 79] width 920 height 31
click at [301, 61] on input "search" at bounding box center [231, 49] width 341 height 31
type input "PAV"
click at [405, 37] on button "Search" at bounding box center [446, 49] width 82 height 25
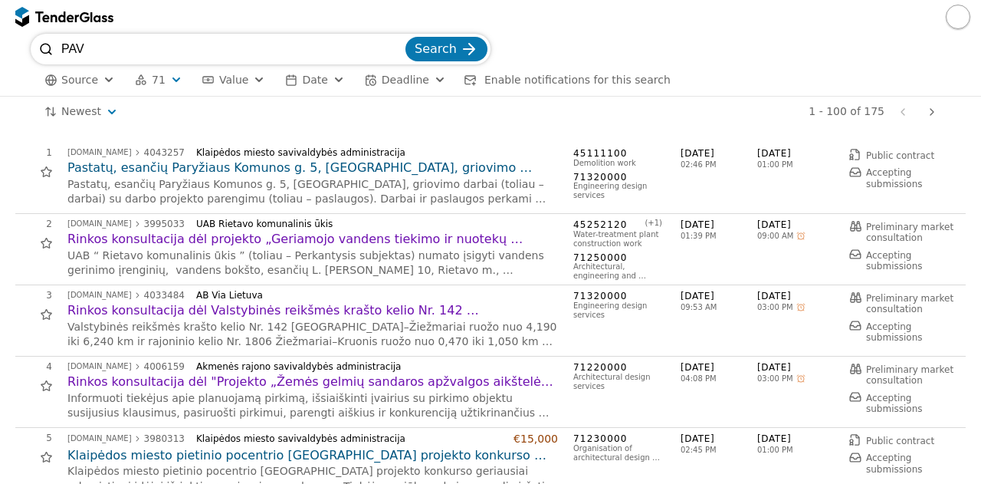
click at [15, 366] on div "4" at bounding box center [33, 366] width 37 height 11
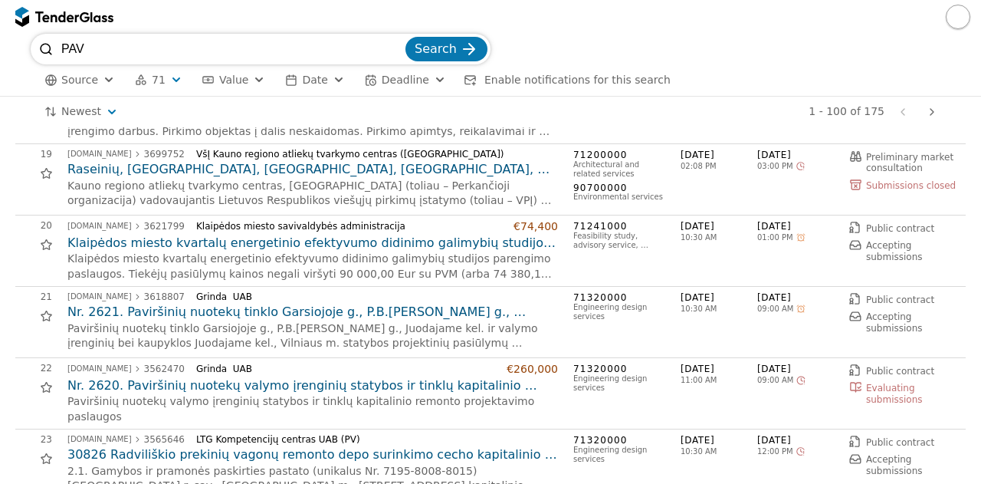
scroll to position [1349, 0]
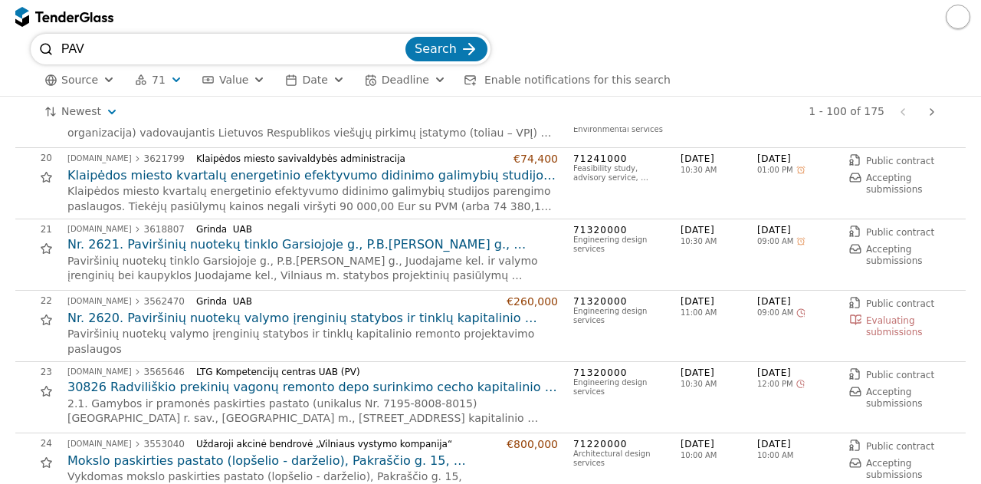
click at [330, 248] on h2 "Nr. 2621. Paviršinių nuotekų tinklo Garsiojoje g., P.B.Šivickio g., Juodajame k…" at bounding box center [312, 244] width 490 height 17
click at [248, 48] on input "PAV" at bounding box center [231, 49] width 341 height 31
type input "Poveikio aplink"
click at [405, 37] on button "Search" at bounding box center [446, 49] width 82 height 25
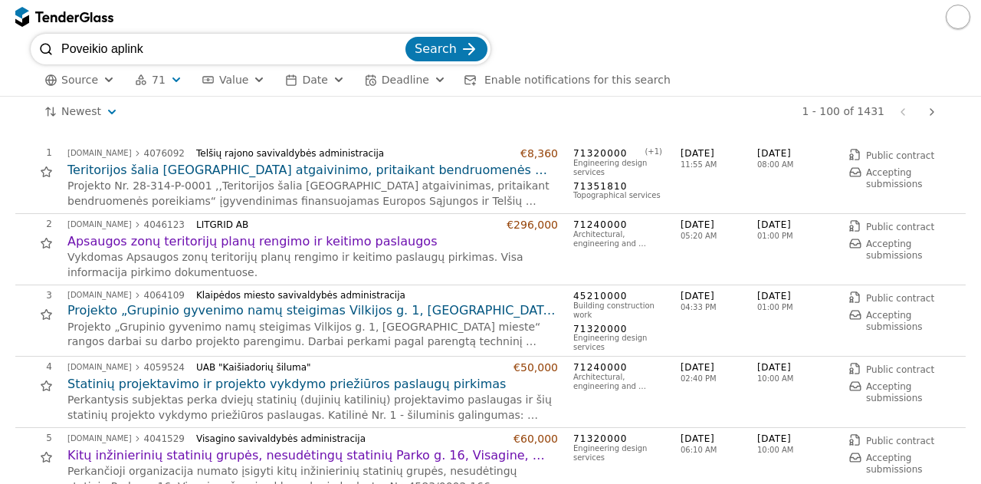
drag, startPoint x: 281, startPoint y: 41, endPoint x: 37, endPoint y: 45, distance: 243.7
click at [37, 45] on div "Poveikio aplink Search" at bounding box center [261, 49] width 460 height 31
type input "g"
click at [158, 78] on span "71" at bounding box center [159, 80] width 14 height 13
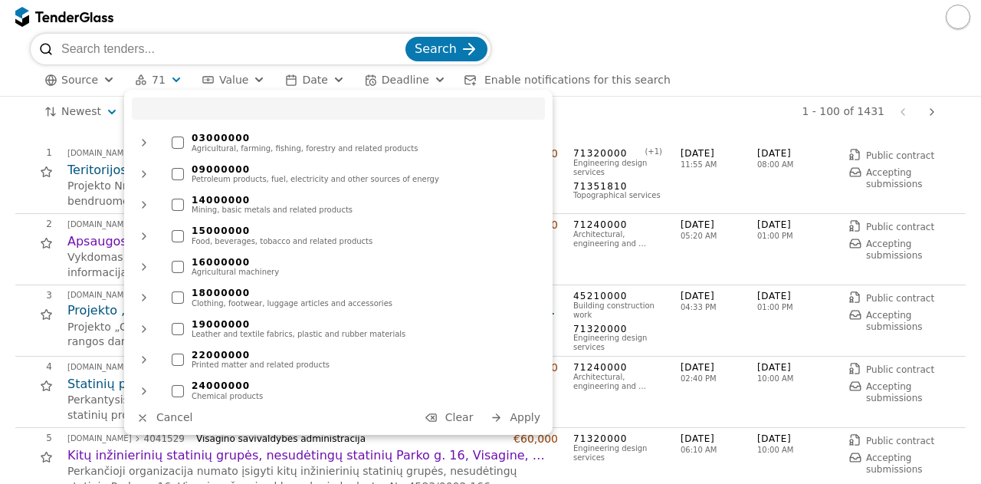
click at [468, 417] on span "Clear" at bounding box center [459, 417] width 28 height 12
click at [531, 412] on span "Apply" at bounding box center [525, 417] width 31 height 12
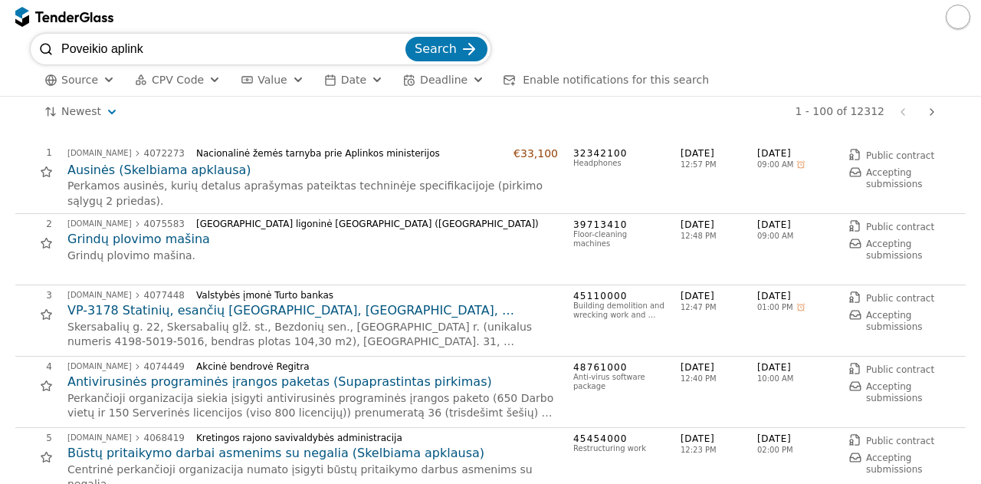
click at [456, 48] on span "Search" at bounding box center [436, 48] width 42 height 15
click at [446, 51] on span "Search" at bounding box center [436, 48] width 42 height 15
click at [475, 116] on div "1 - 100 of 12312 Previous page Next page" at bounding box center [537, 112] width 811 height 31
click at [474, 145] on div "1 viesiejipirkimai.lt 4072273 Nacionalinė žemės tarnyba prie Aplinkos ministeri…" at bounding box center [490, 178] width 950 height 71
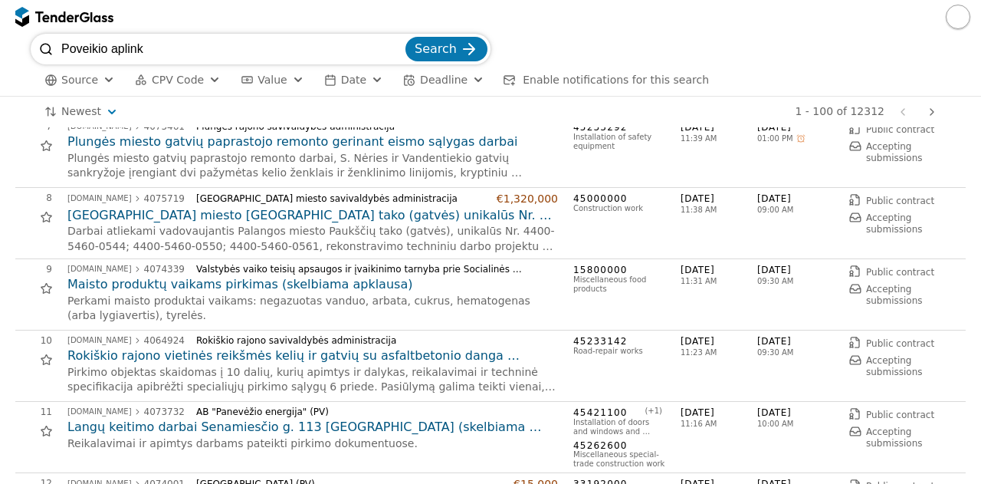
scroll to position [462, 0]
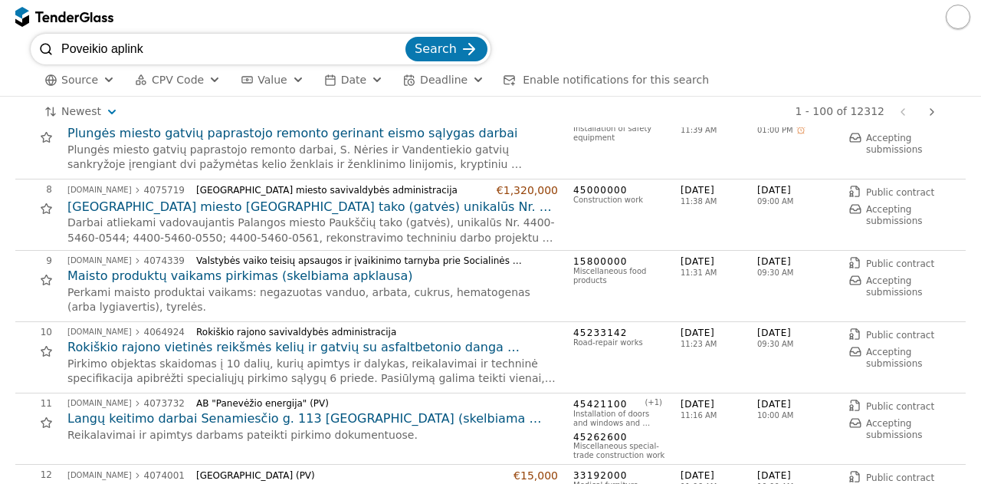
click at [384, 206] on h2 "Palangos miesto Paukščių tako (gatvės) unikalūs Nr. 4400-5460-0544; 4400-5460-0…" at bounding box center [312, 206] width 490 height 17
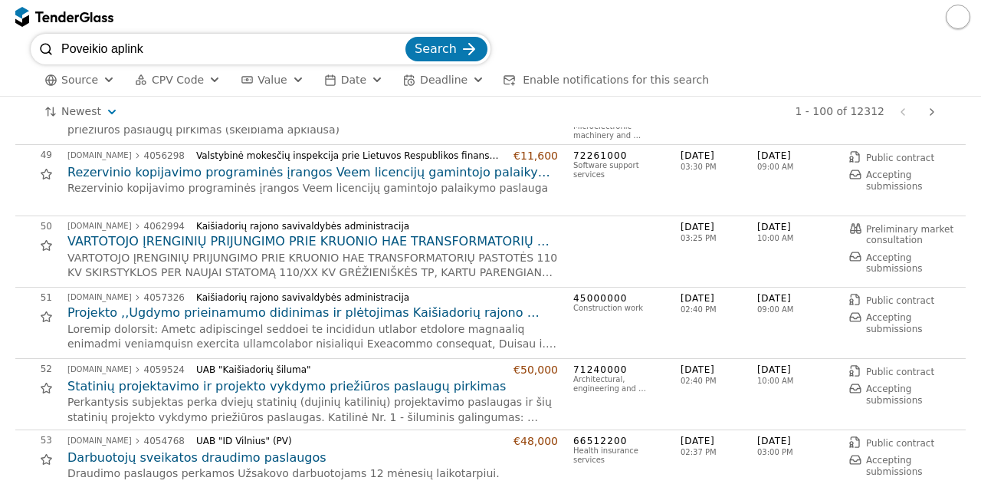
scroll to position [3436, 0]
